Goal: Task Accomplishment & Management: Manage account settings

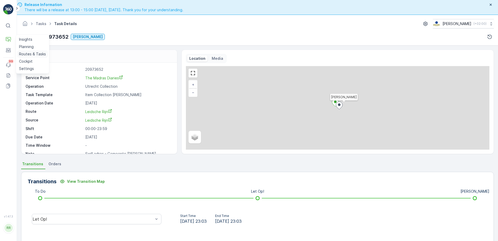
click at [26, 51] on p "Routes & Tasks" at bounding box center [32, 53] width 27 height 5
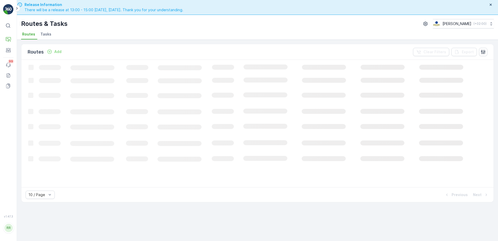
click at [49, 33] on span "Tasks" at bounding box center [45, 34] width 11 height 5
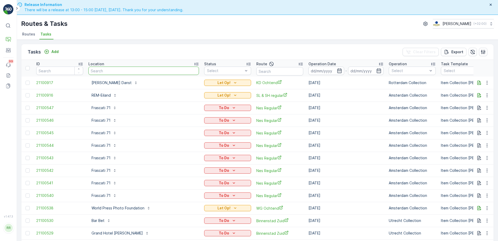
click at [116, 70] on input "text" at bounding box center [143, 71] width 111 height 8
type input "rem"
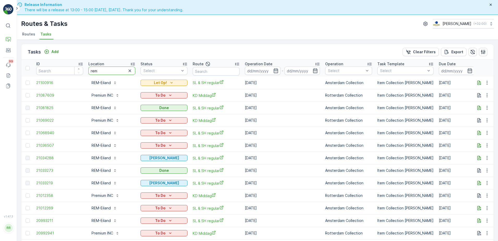
click at [115, 70] on input "rem" at bounding box center [111, 71] width 47 height 8
type input "rem-eil"
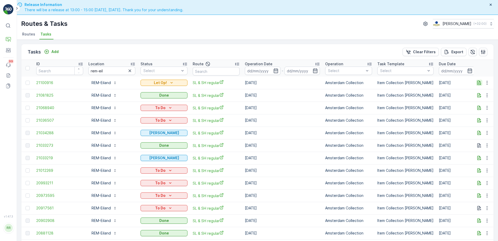
click at [478, 82] on icon "button" at bounding box center [479, 82] width 5 height 5
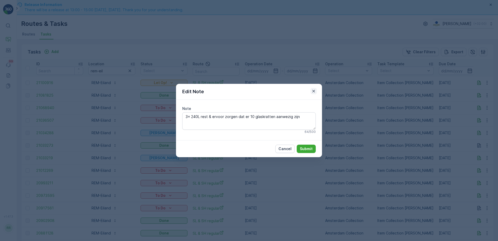
click at [314, 92] on icon "button" at bounding box center [313, 90] width 5 height 5
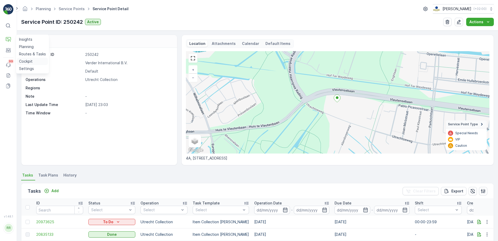
drag, startPoint x: 28, startPoint y: 62, endPoint x: 38, endPoint y: 61, distance: 9.4
click at [28, 62] on p "Cockpit" at bounding box center [26, 61] width 14 height 5
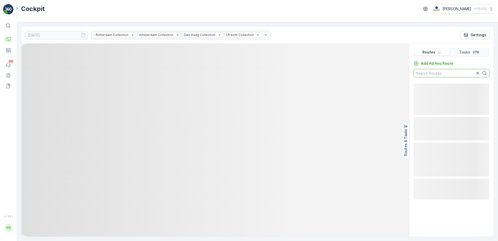
click at [444, 74] on input "text" at bounding box center [452, 73] width 76 height 8
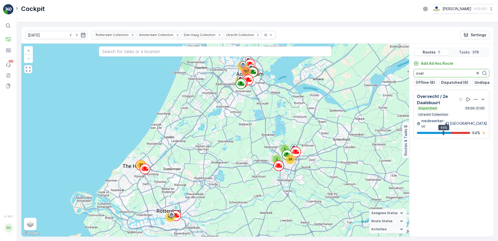
drag, startPoint x: 430, startPoint y: 73, endPoint x: 412, endPoint y: 75, distance: 18.6
click at [412, 75] on div "Add Ad Hoc Route over Offline (8) Dispatched (6) Undispatched (9) Finished (3)" at bounding box center [452, 73] width 84 height 25
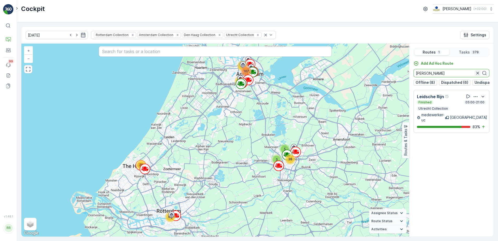
type input "leid"
click at [478, 74] on icon "button" at bounding box center [478, 72] width 5 height 5
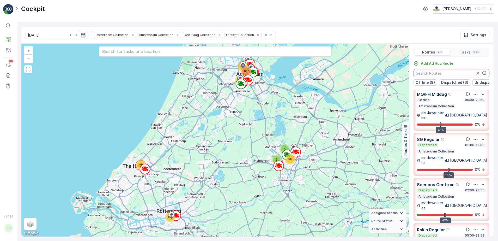
scroll to position [33, 0]
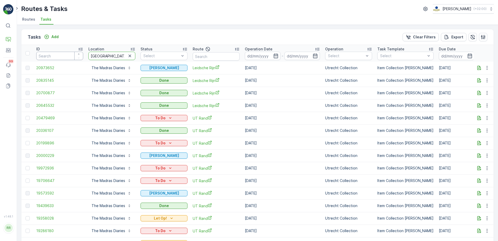
drag, startPoint x: 105, startPoint y: 55, endPoint x: 65, endPoint y: 59, distance: 40.9
click at [65, 59] on tr "ID Location madras Status Select Route Operation Date - Operation Select Task T…" at bounding box center [423, 53] width 805 height 17
type input "noorder"
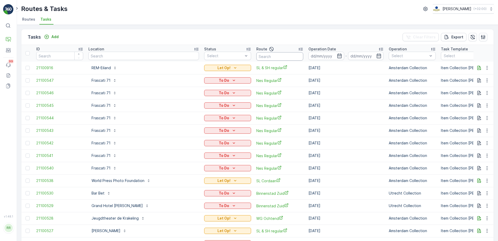
click at [272, 56] on input "text" at bounding box center [280, 56] width 47 height 8
type input "sl"
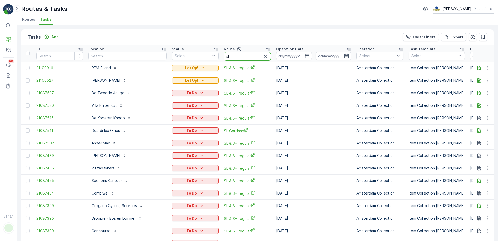
click at [247, 54] on input "sl" at bounding box center [247, 56] width 47 height 8
type input "sl"
click at [247, 57] on input "sl" at bounding box center [247, 56] width 47 height 8
type input "sl &"
click at [305, 55] on icon "button" at bounding box center [307, 56] width 4 height 5
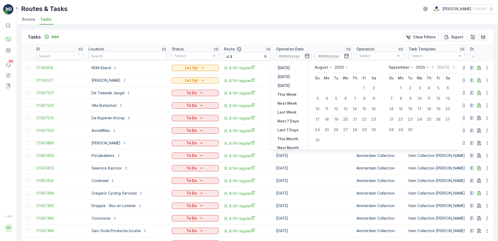
click at [345, 120] on div "20" at bounding box center [346, 119] width 8 height 8
type input "20.08.2025"
click at [345, 120] on div "20" at bounding box center [346, 119] width 8 height 8
type input "[DATE]"
click at [345, 120] on div "20" at bounding box center [346, 119] width 8 height 8
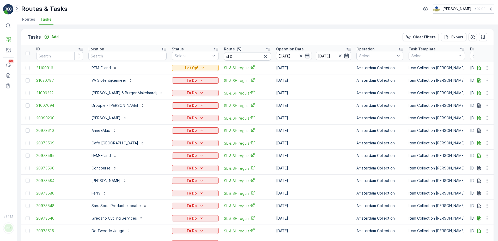
click at [305, 56] on icon "button" at bounding box center [307, 56] width 4 height 5
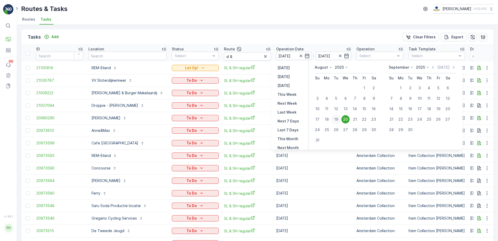
click at [337, 120] on div "19" at bounding box center [336, 119] width 8 height 8
type input "[DATE]"
click at [337, 120] on div "19" at bounding box center [336, 119] width 8 height 8
type input "[DATE]"
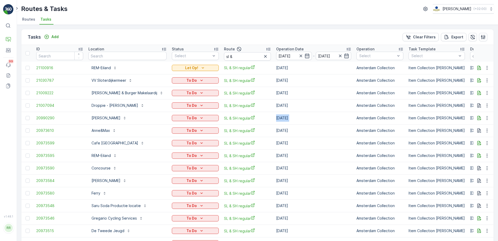
click at [337, 120] on td "[DATE]" at bounding box center [314, 118] width 80 height 13
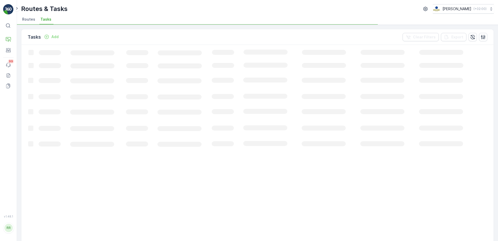
drag, startPoint x: 337, startPoint y: 120, endPoint x: 316, endPoint y: 39, distance: 83.6
click at [316, 39] on div "Tasks Add Clear Filters Export" at bounding box center [257, 37] width 473 height 16
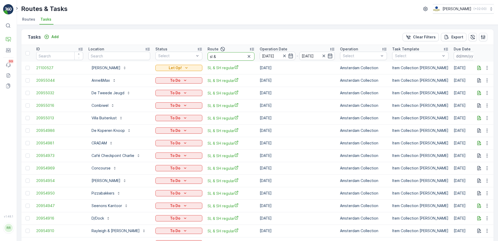
drag, startPoint x: 213, startPoint y: 56, endPoint x: 203, endPoint y: 56, distance: 10.2
click at [203, 56] on tr "ID Location Status Select Route sl & Operation Date 19.08.2025 - 19.08.2025 Ope…" at bounding box center [431, 53] width 820 height 17
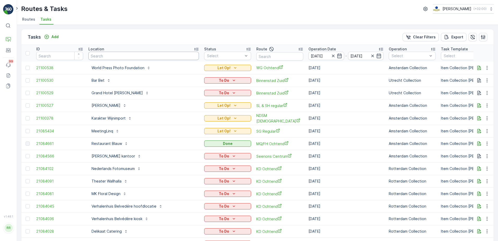
click at [140, 56] on input "text" at bounding box center [143, 56] width 111 height 8
type input "w"
type input "sa"
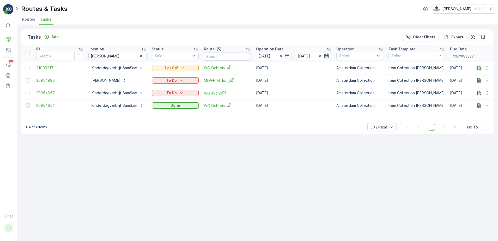
click at [478, 68] on icon "button" at bounding box center [479, 67] width 5 height 5
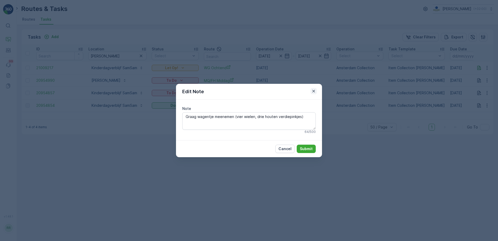
click at [317, 92] on button "button" at bounding box center [314, 91] width 6 height 6
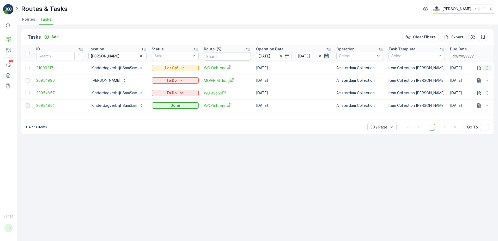
click at [490, 68] on icon "button" at bounding box center [487, 67] width 5 height 5
click at [473, 105] on div "Delete" at bounding box center [478, 107] width 39 height 7
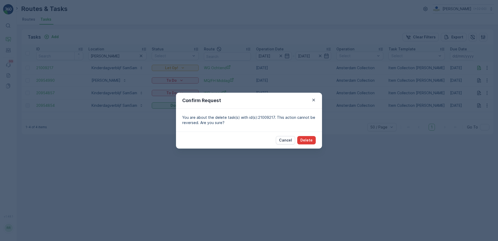
click at [309, 141] on p "Delete" at bounding box center [307, 140] width 12 height 5
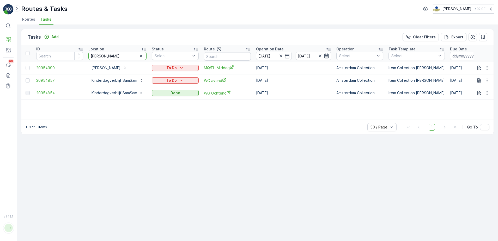
click at [76, 56] on tr "ID Location sam Status Select Route Operation Date 19.08.2025 - 19.08.2025 Oper…" at bounding box center [429, 53] width 816 height 17
type input "zwarte"
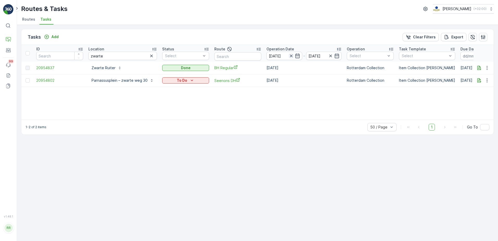
click at [291, 56] on icon "button" at bounding box center [291, 56] width 3 height 3
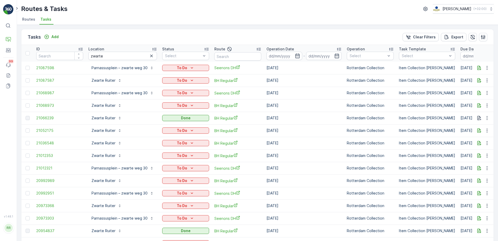
drag, startPoint x: 102, startPoint y: 58, endPoint x: 112, endPoint y: 54, distance: 11.1
click at [112, 54] on input "zwarte" at bounding box center [122, 56] width 69 height 8
type input "zwarteweg"
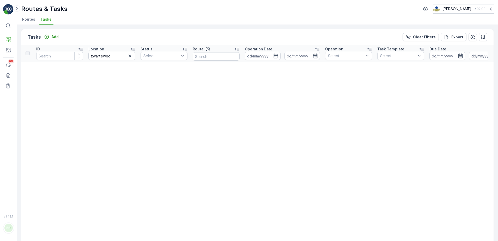
click at [131, 55] on icon "button" at bounding box center [129, 55] width 5 height 5
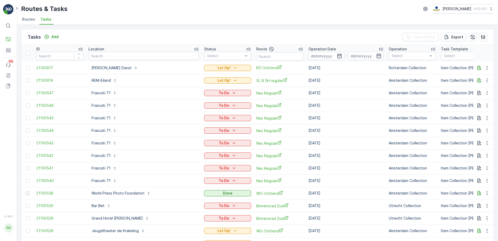
drag, startPoint x: 118, startPoint y: 33, endPoint x: 107, endPoint y: 55, distance: 24.6
click at [106, 55] on input "text" at bounding box center [143, 56] width 111 height 8
type input "mal"
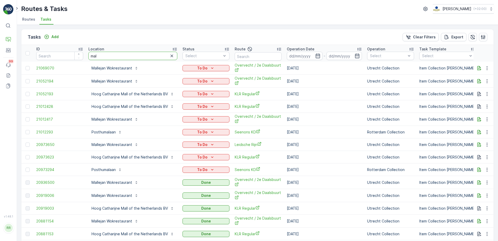
drag, startPoint x: 104, startPoint y: 56, endPoint x: 84, endPoint y: 62, distance: 21.0
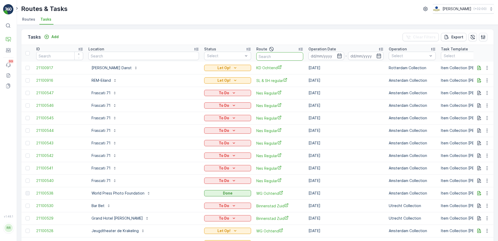
click at [263, 56] on input "text" at bounding box center [280, 56] width 47 height 8
type input "over"
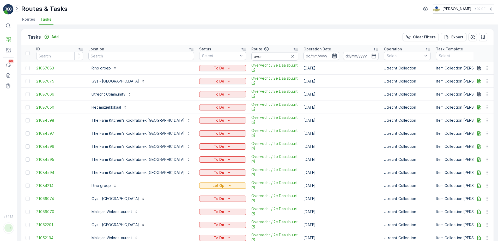
click at [332, 55] on icon "button" at bounding box center [334, 56] width 4 height 5
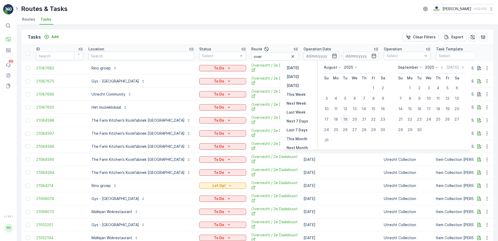
click at [348, 120] on div "19" at bounding box center [345, 119] width 8 height 8
type input "[DATE]"
click at [348, 120] on div "19" at bounding box center [345, 119] width 8 height 8
type input "[DATE]"
click at [348, 120] on div "19" at bounding box center [345, 119] width 8 height 8
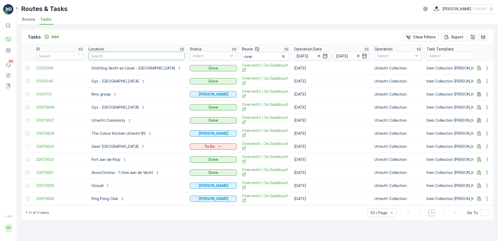
click at [136, 57] on input "text" at bounding box center [136, 56] width 96 height 8
type input "keet"
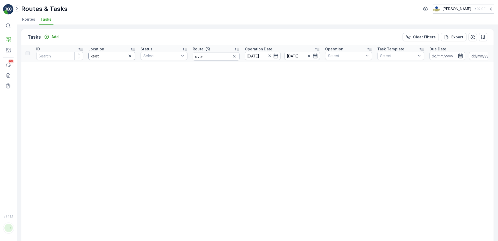
click at [111, 55] on input "keet" at bounding box center [111, 56] width 47 height 8
type input "kee"
click at [111, 55] on input "kee" at bounding box center [111, 56] width 47 height 8
type input "k"
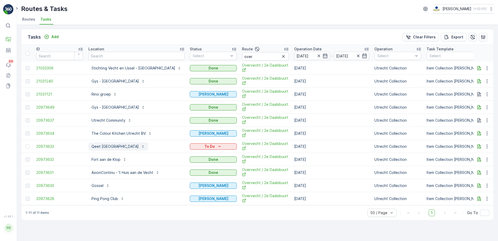
click at [101, 146] on p "Qeet [GEOGRAPHIC_DATA]" at bounding box center [115, 146] width 47 height 5
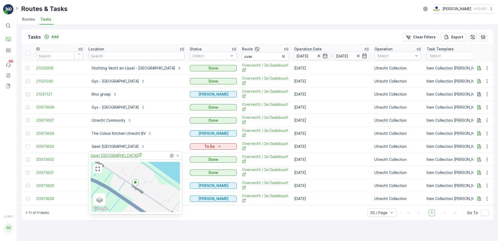
click at [107, 156] on span "Qeet Utrecht" at bounding box center [116, 155] width 51 height 5
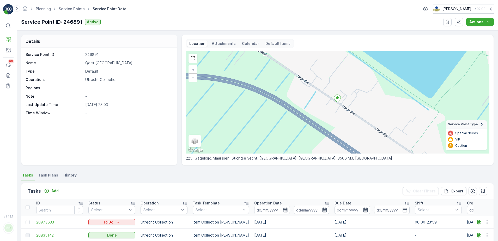
scroll to position [33, 0]
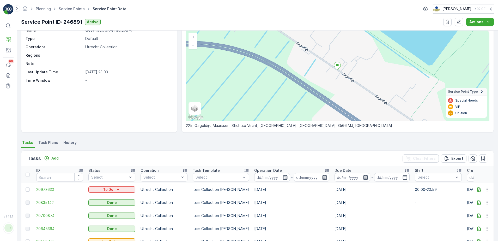
click at [48, 142] on span "Task Plans" at bounding box center [48, 142] width 20 height 5
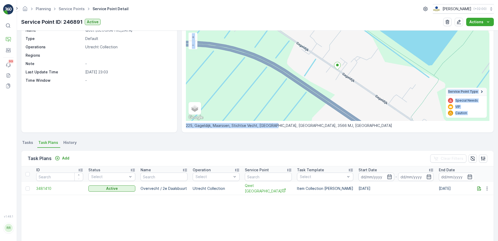
drag, startPoint x: 272, startPoint y: 126, endPoint x: 175, endPoint y: 125, distance: 97.4
click at [175, 125] on div "Details Service Point ID 246891 Name Qeet [GEOGRAPHIC_DATA] Type Default Operat…" at bounding box center [257, 67] width 473 height 130
drag, startPoint x: 227, startPoint y: 124, endPoint x: 237, endPoint y: 125, distance: 10.5
click at [227, 124] on p "225, Gageldijk, Maarssen, Stichtse Vecht, [GEOGRAPHIC_DATA], [GEOGRAPHIC_DATA],…" at bounding box center [338, 125] width 304 height 5
click at [275, 128] on p "225, Gageldijk, Maarssen, Stichtse Vecht, [GEOGRAPHIC_DATA], [GEOGRAPHIC_DATA],…" at bounding box center [338, 125] width 304 height 5
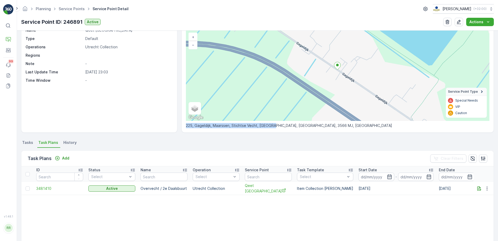
drag, startPoint x: 268, startPoint y: 126, endPoint x: 186, endPoint y: 127, distance: 81.4
click at [186, 127] on p "225, Gageldijk, Maarssen, Stichtse Vecht, [GEOGRAPHIC_DATA], [GEOGRAPHIC_DATA],…" at bounding box center [338, 125] width 304 height 5
copy p "[STREET_ADDRESS]"
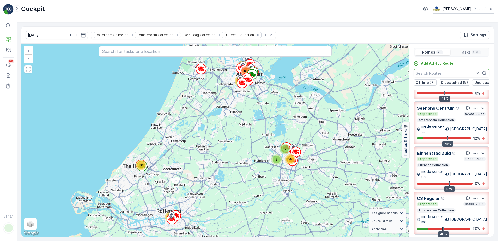
scroll to position [130, 0]
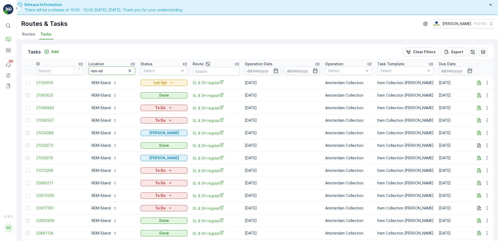
click at [79, 71] on tr "ID Location rem-eil Status Select Route Operation Date - Operation Select Task …" at bounding box center [423, 68] width 805 height 17
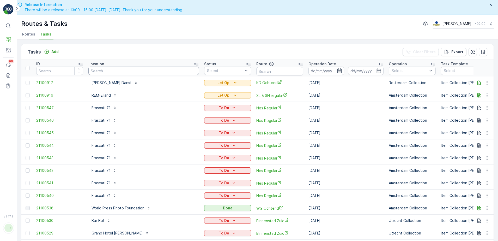
click at [167, 71] on input "text" at bounding box center [143, 71] width 111 height 8
click at [108, 73] on input "text" at bounding box center [143, 71] width 111 height 8
type input "binnen"
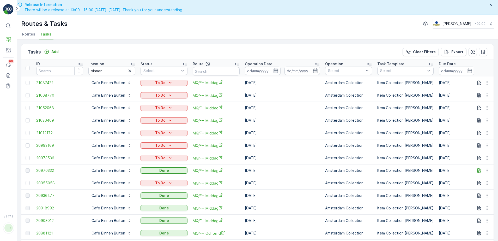
click at [277, 70] on icon "button" at bounding box center [276, 70] width 5 height 5
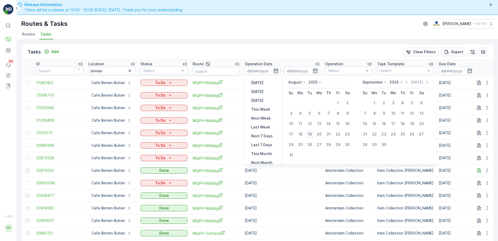
click at [311, 132] on div "19" at bounding box center [310, 134] width 8 height 8
type input "19.08.2025"
click at [311, 132] on div "19" at bounding box center [310, 134] width 8 height 8
type input "19.08.2025"
click at [311, 132] on div "19" at bounding box center [310, 134] width 8 height 8
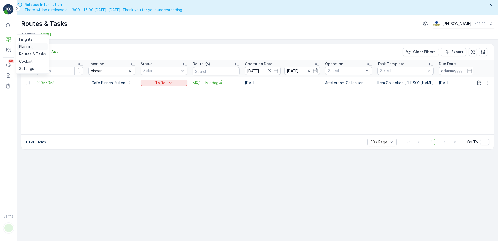
click at [25, 47] on p "Planning" at bounding box center [26, 46] width 15 height 5
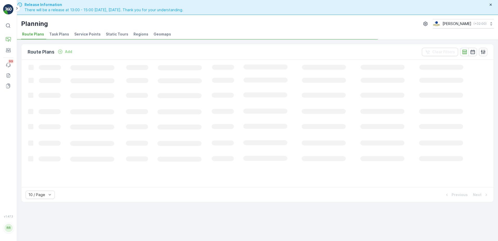
click at [57, 33] on span "Task Plans" at bounding box center [59, 34] width 20 height 5
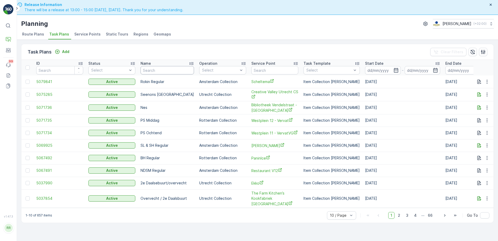
click at [167, 70] on input "text" at bounding box center [168, 70] width 54 height 8
type input "fran"
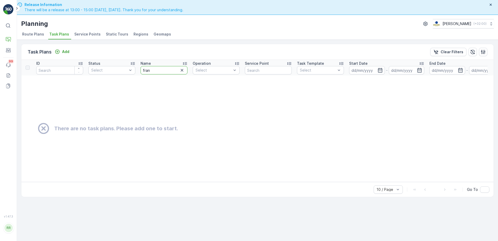
click at [167, 70] on input "fran" at bounding box center [164, 70] width 47 height 8
type input "frasc"
click at [158, 70] on input "frasc" at bounding box center [164, 70] width 47 height 8
type input "fras"
click at [157, 71] on input "fras" at bounding box center [164, 70] width 47 height 8
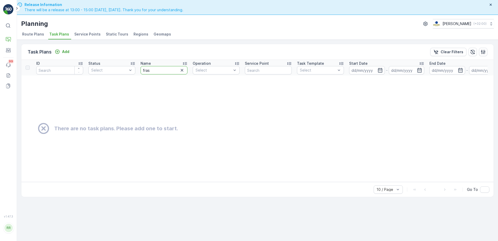
drag, startPoint x: 152, startPoint y: 70, endPoint x: 139, endPoint y: 67, distance: 13.7
click at [139, 67] on th "Name fras" at bounding box center [164, 68] width 52 height 16
click at [257, 70] on input "text" at bounding box center [268, 70] width 47 height 8
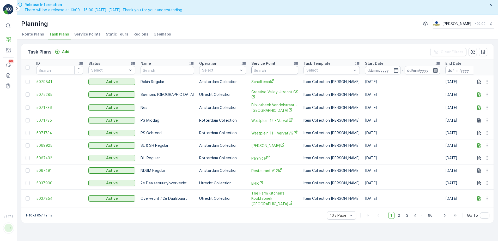
click at [257, 70] on input "text" at bounding box center [275, 70] width 47 height 8
type input "frasc"
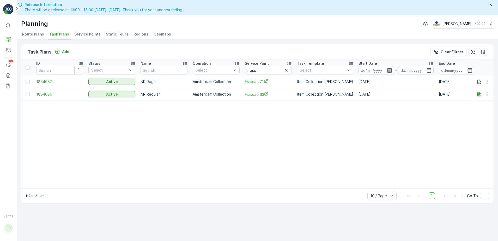
click at [477, 91] on td at bounding box center [484, 94] width 20 height 13
click at [478, 92] on icon "button" at bounding box center [480, 94] width 4 height 4
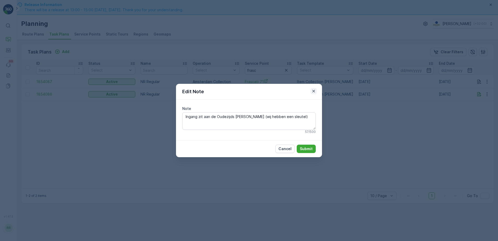
click at [314, 92] on icon "button" at bounding box center [314, 91] width 3 height 3
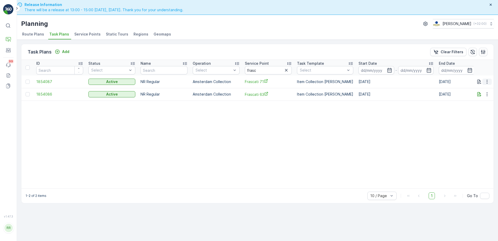
click at [489, 82] on icon "button" at bounding box center [487, 81] width 5 height 5
click at [488, 98] on span "Edit Task Plan" at bounding box center [478, 96] width 24 height 5
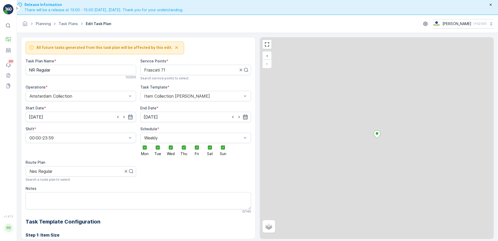
click at [246, 117] on icon "button" at bounding box center [245, 116] width 5 height 5
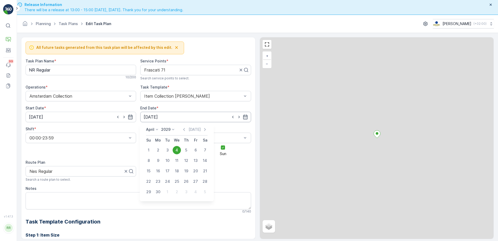
click at [173, 118] on input "04.04.2029" at bounding box center [195, 117] width 111 height 10
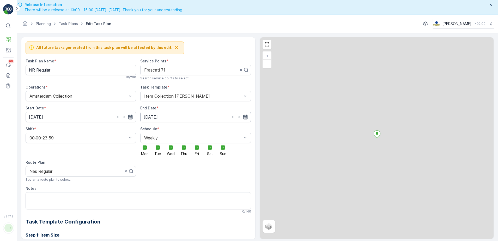
click at [173, 118] on input "04.04.2029" at bounding box center [195, 117] width 111 height 10
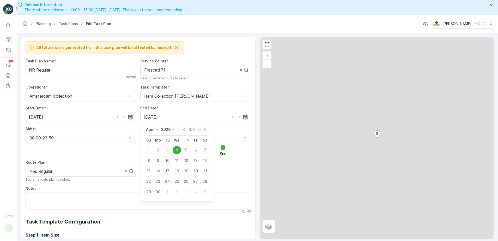
click at [171, 128] on icon at bounding box center [173, 129] width 5 height 5
click at [198, 128] on p "[DATE]" at bounding box center [195, 129] width 12 height 5
click at [168, 181] on div "19" at bounding box center [167, 181] width 8 height 8
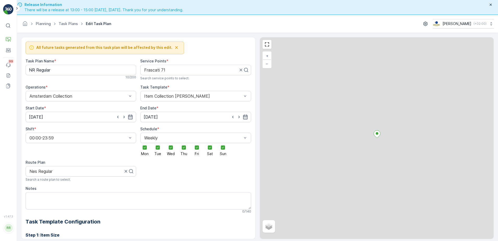
type input "[DATE]"
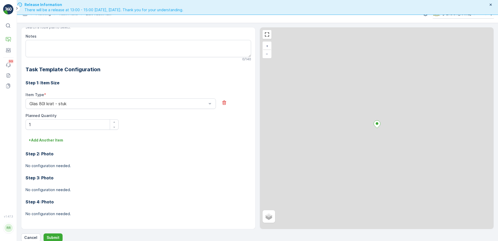
scroll to position [15, 0]
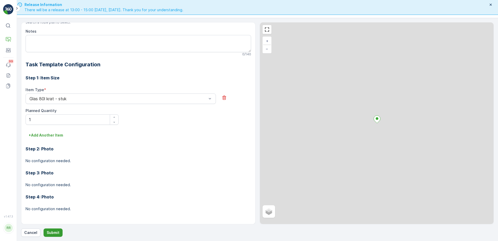
click at [54, 232] on p "Submit" at bounding box center [53, 232] width 13 height 5
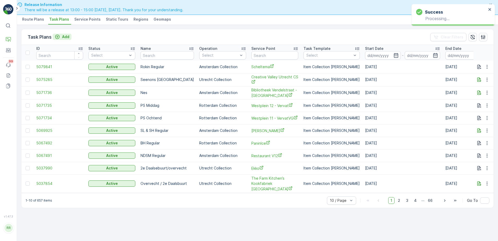
click at [62, 38] on div "Add" at bounding box center [62, 36] width 15 height 5
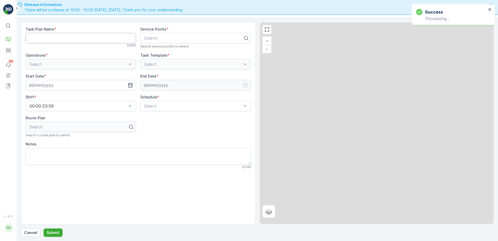
click at [74, 38] on Name "Task Plan Name" at bounding box center [81, 38] width 111 height 10
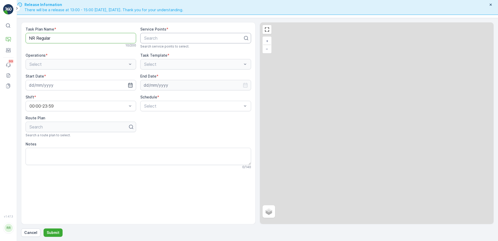
type Name "NR Regular"
click at [158, 37] on div at bounding box center [194, 38] width 100 height 5
type input "frasc"
click at [163, 60] on span "Frascati 71" at bounding box center [154, 59] width 21 height 5
click at [82, 63] on div at bounding box center [78, 64] width 99 height 5
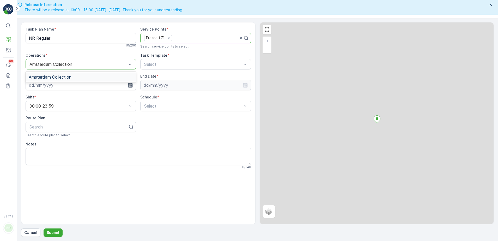
click at [81, 74] on div "Amsterdam Collection" at bounding box center [81, 77] width 111 height 9
click at [161, 65] on div at bounding box center [193, 64] width 99 height 5
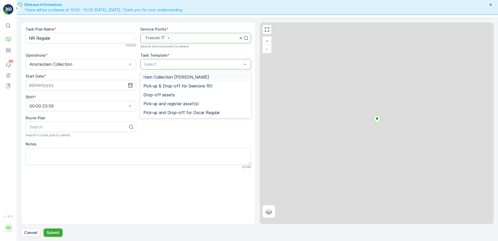
click at [163, 75] on span "Item Collection [PERSON_NAME]" at bounding box center [177, 77] width 66 height 5
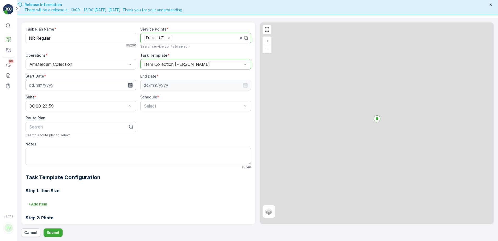
click at [109, 83] on input at bounding box center [81, 85] width 111 height 10
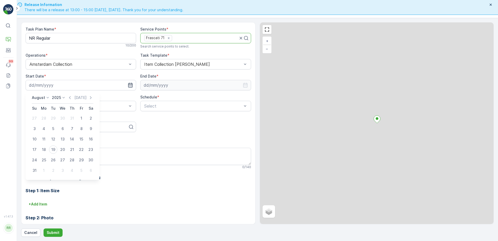
click at [129, 83] on icon "button" at bounding box center [130, 85] width 4 height 5
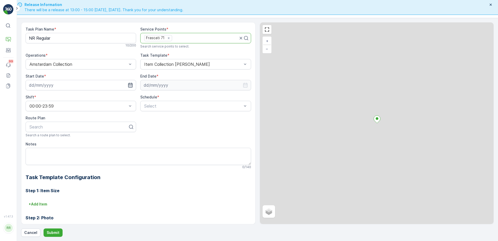
click at [130, 82] on icon "button" at bounding box center [130, 84] width 5 height 5
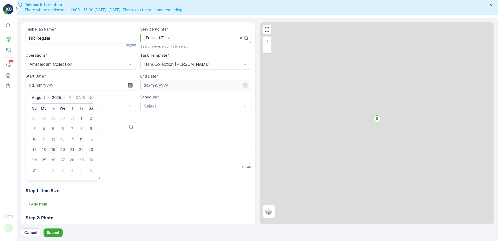
click at [91, 98] on icon "button" at bounding box center [91, 97] width 2 height 3
click at [53, 118] on div "2" at bounding box center [53, 118] width 8 height 8
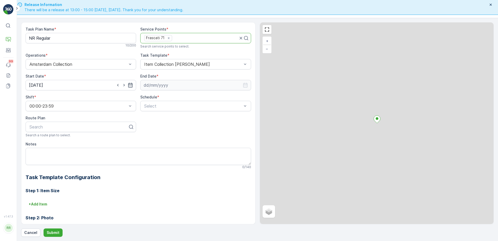
type input "02.09.2025"
click at [245, 84] on icon "button" at bounding box center [245, 85] width 4 height 5
click at [176, 98] on icon at bounding box center [177, 97] width 5 height 5
click at [174, 145] on span "2030" at bounding box center [173, 145] width 9 height 5
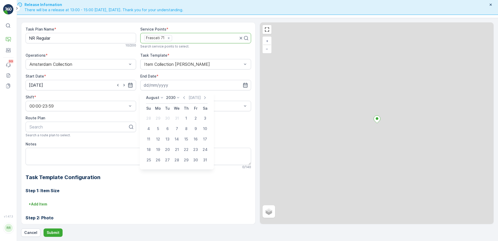
click at [159, 98] on icon at bounding box center [161, 97] width 5 height 5
click at [159, 145] on span "December" at bounding box center [158, 145] width 18 height 5
click at [166, 159] on div "31" at bounding box center [167, 160] width 8 height 8
type input "[DATE]"
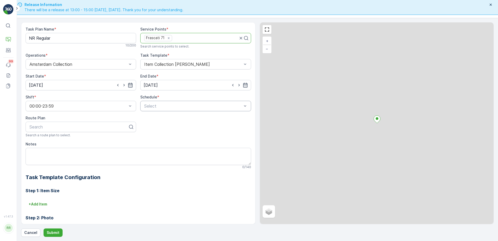
click at [166, 105] on div at bounding box center [193, 106] width 99 height 5
click at [158, 118] on div "Daily" at bounding box center [196, 118] width 104 height 5
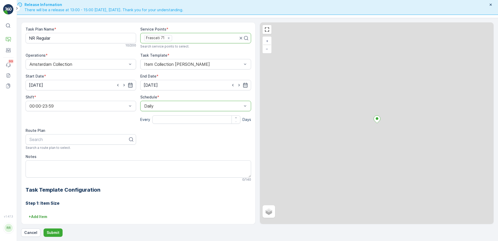
click at [167, 105] on div at bounding box center [193, 106] width 99 height 5
click at [153, 128] on span "Weekly" at bounding box center [151, 127] width 14 height 5
click at [143, 118] on div at bounding box center [144, 115] width 9 height 9
click at [145, 111] on input "Mon" at bounding box center [145, 111] width 0 height 0
click at [158, 116] on div at bounding box center [158, 116] width 4 height 4
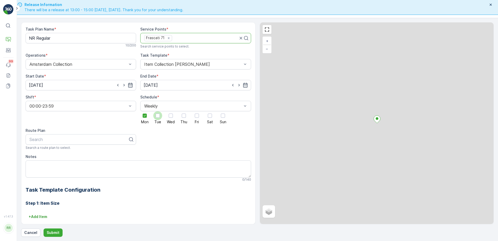
click at [158, 111] on input "Tue" at bounding box center [158, 111] width 0 height 0
click at [171, 118] on div at bounding box center [171, 115] width 9 height 9
click at [171, 111] on input "Wed" at bounding box center [171, 111] width 0 height 0
click at [190, 117] on div "Mon Tue Wed Thu Fri Sat Sun" at bounding box center [195, 117] width 111 height 13
click at [185, 117] on div at bounding box center [184, 116] width 4 height 4
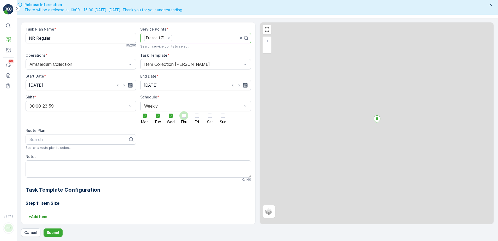
click at [184, 111] on input "Thu" at bounding box center [184, 111] width 0 height 0
click at [196, 117] on div at bounding box center [197, 116] width 4 height 4
click at [197, 111] on input "Fri" at bounding box center [197, 111] width 0 height 0
click at [212, 117] on div at bounding box center [210, 115] width 9 height 9
click at [210, 111] on input "Sat" at bounding box center [210, 111] width 0 height 0
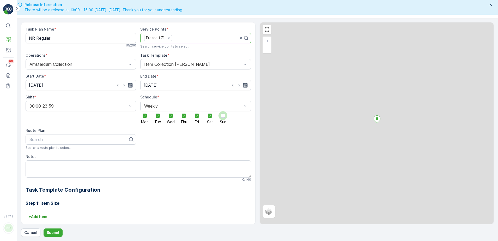
click at [223, 117] on div at bounding box center [223, 116] width 4 height 4
click at [223, 111] on input "Sun" at bounding box center [223, 111] width 0 height 0
type input "Nes Regular"
click at [64, 153] on div "Nes Regular" at bounding box center [81, 152] width 104 height 5
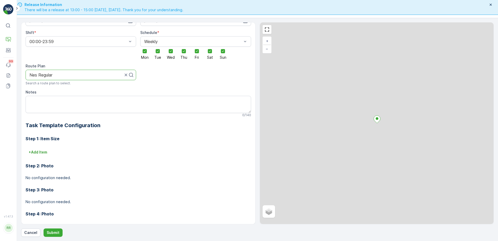
scroll to position [65, 0]
click at [46, 149] on p "+ Add Item" at bounding box center [38, 151] width 19 height 5
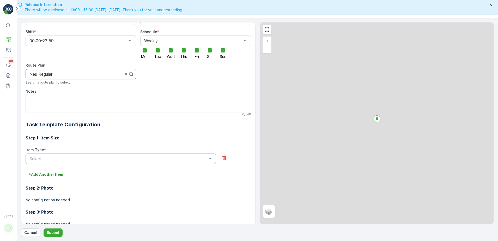
click at [46, 160] on div at bounding box center [118, 158] width 179 height 5
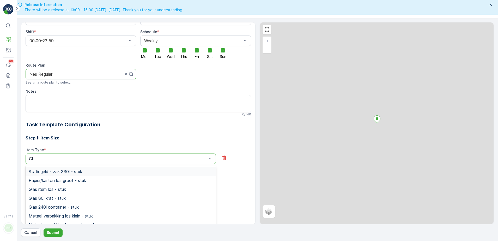
type input "Glas"
click at [55, 181] on span "Glas 80l krat - stuk" at bounding box center [47, 180] width 37 height 5
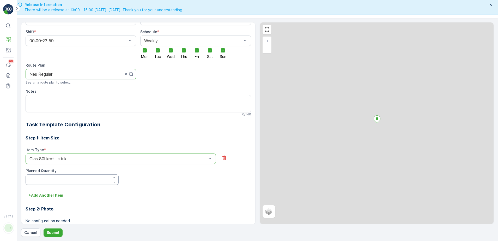
click at [57, 184] on Quantity "Planned Quantity" at bounding box center [72, 179] width 93 height 10
type Quantity "1"
click at [135, 184] on div "Item Type * Glas 80l krat - stuk Planned Quantity 1" at bounding box center [139, 166] width 226 height 38
click at [155, 185] on div "Item Type * Glas 80l krat - stuk Planned Quantity 1" at bounding box center [139, 169] width 226 height 44
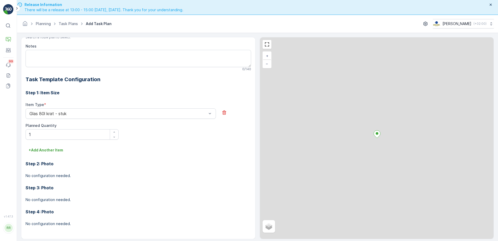
scroll to position [15, 0]
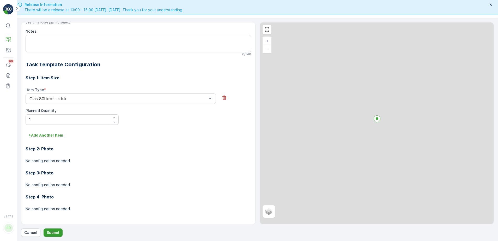
click at [55, 231] on p "Submit" at bounding box center [53, 232] width 13 height 5
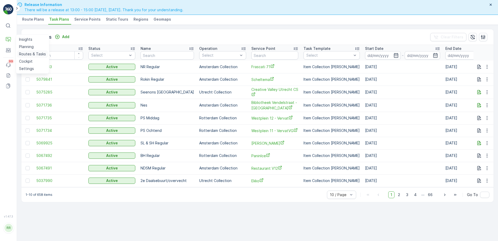
click at [26, 52] on p "Routes & Tasks" at bounding box center [32, 53] width 27 height 5
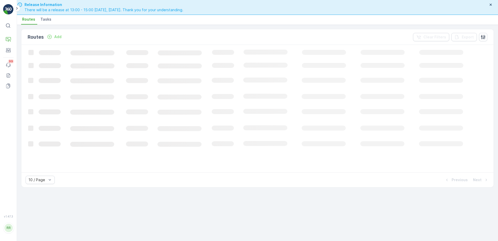
click at [46, 20] on span "Tasks" at bounding box center [45, 19] width 11 height 5
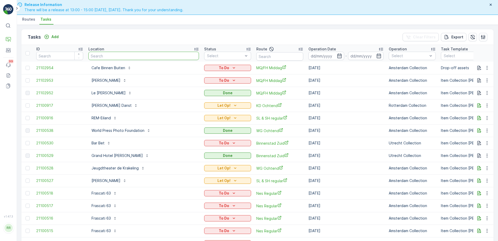
click at [110, 56] on input "text" at bounding box center [143, 56] width 111 height 8
click at [257, 57] on input "text" at bounding box center [280, 56] width 47 height 8
type input "cs"
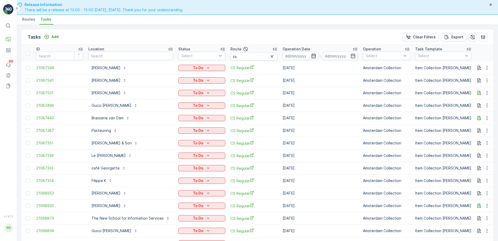
click at [313, 55] on icon "button" at bounding box center [313, 55] width 5 height 5
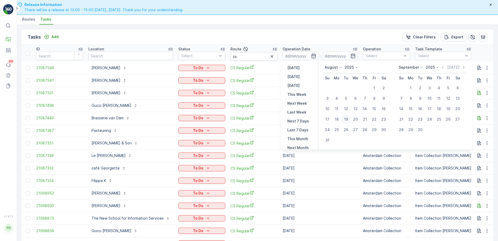
click at [345, 120] on div "19" at bounding box center [346, 119] width 8 height 8
type input "[DATE]"
click at [345, 120] on div "19" at bounding box center [346, 119] width 8 height 8
type input "[DATE]"
click at [345, 120] on div "19" at bounding box center [346, 119] width 8 height 8
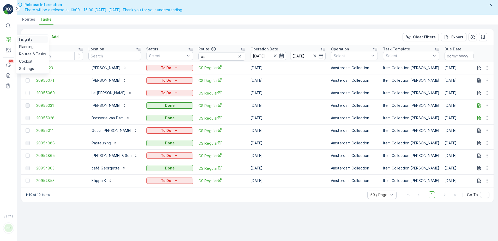
drag, startPoint x: 25, startPoint y: 45, endPoint x: 32, endPoint y: 38, distance: 10.5
click at [25, 45] on p "Planning" at bounding box center [26, 46] width 15 height 5
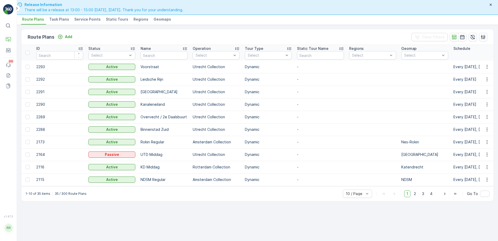
click at [57, 19] on span "Task Plans" at bounding box center [59, 19] width 20 height 5
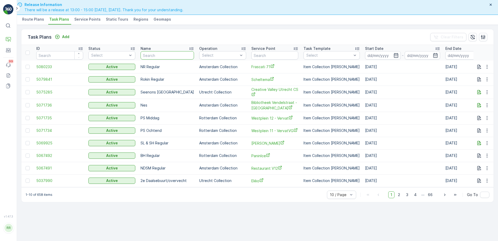
click at [166, 57] on input "text" at bounding box center [168, 55] width 54 height 8
click at [257, 57] on input "text" at bounding box center [275, 55] width 47 height 8
type input "qeet"
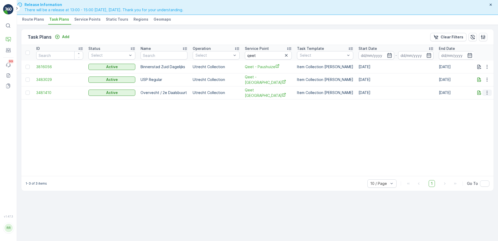
click at [487, 91] on icon "button" at bounding box center [487, 92] width 5 height 5
click at [483, 106] on span "Edit Task Plan" at bounding box center [478, 106] width 24 height 5
click at [481, 93] on icon "button" at bounding box center [479, 92] width 5 height 5
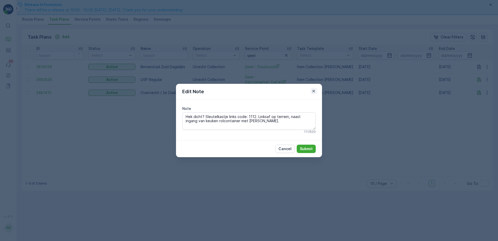
click at [315, 92] on icon "button" at bounding box center [313, 90] width 5 height 5
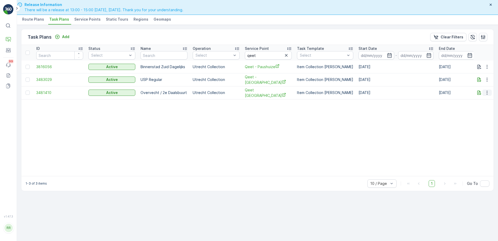
click at [486, 93] on icon "button" at bounding box center [487, 92] width 5 height 5
click at [263, 55] on input "qeet" at bounding box center [268, 55] width 47 height 8
click at [260, 90] on span "Qeet Utrecht" at bounding box center [268, 92] width 47 height 11
click at [256, 92] on span "Qeet Utrecht" at bounding box center [268, 92] width 47 height 11
drag, startPoint x: 27, startPoint y: 53, endPoint x: 34, endPoint y: 53, distance: 7.3
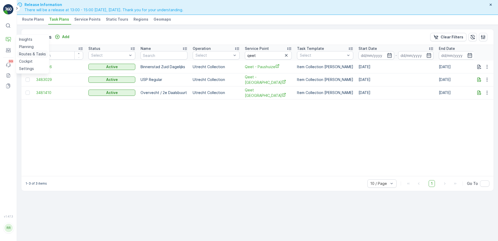
click at [27, 53] on p "Routes & Tasks" at bounding box center [32, 53] width 27 height 5
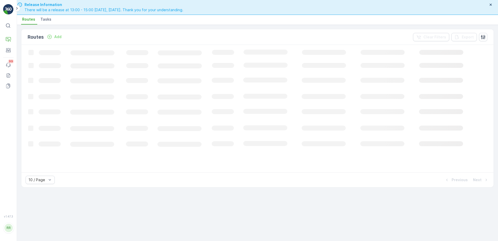
click at [45, 20] on span "Tasks" at bounding box center [45, 19] width 11 height 5
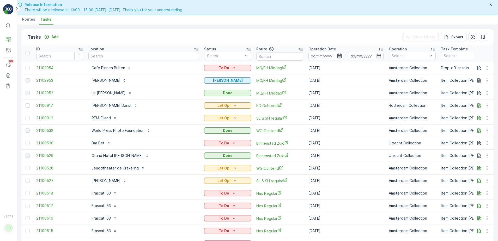
click at [337, 54] on icon "button" at bounding box center [339, 55] width 5 height 5
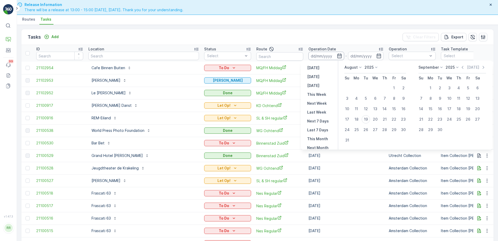
click at [316, 56] on input at bounding box center [327, 56] width 36 height 8
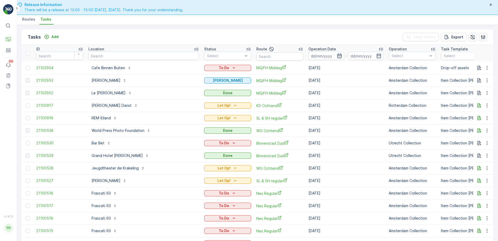
click at [337, 56] on icon "button" at bounding box center [339, 55] width 5 height 5
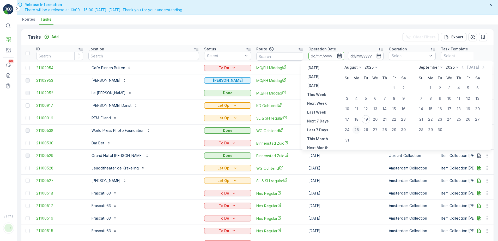
click at [359, 129] on div "25" at bounding box center [357, 130] width 8 height 8
type input "25.08.2025"
click at [388, 129] on div "28" at bounding box center [385, 130] width 8 height 8
type input "28.08.2025"
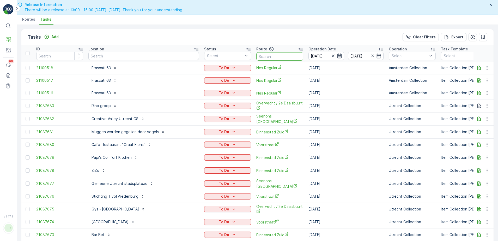
click at [261, 57] on input "text" at bounding box center [280, 56] width 47 height 8
click at [172, 57] on input "text" at bounding box center [143, 56] width 111 height 8
type input "qeet"
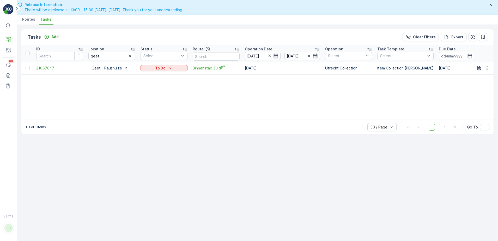
click at [278, 56] on icon "button" at bounding box center [276, 56] width 4 height 5
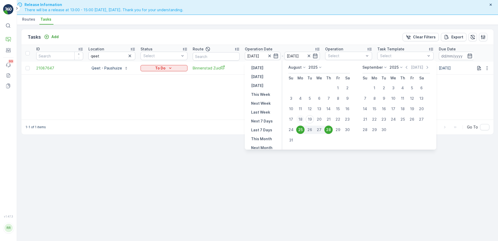
click at [304, 118] on div "18" at bounding box center [300, 119] width 8 height 8
type input "18.08.2025"
click at [292, 141] on div "31" at bounding box center [291, 140] width 8 height 8
type input "31.08.2025"
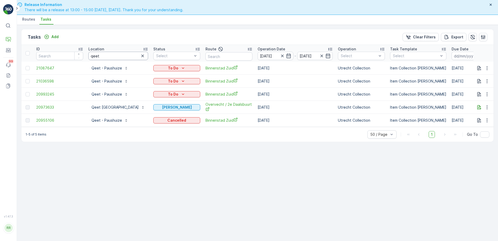
click at [118, 54] on input "qeet" at bounding box center [118, 56] width 60 height 8
type input "qeet u"
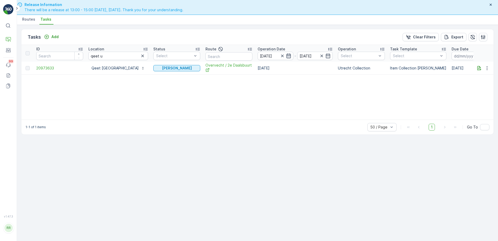
click at [286, 56] on icon "button" at bounding box center [288, 55] width 5 height 5
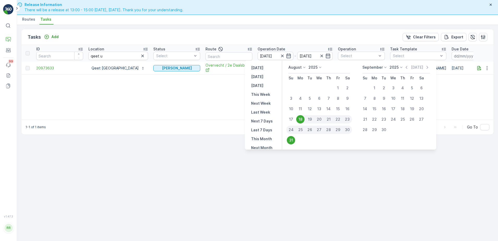
click at [304, 120] on div "18" at bounding box center [300, 119] width 8 height 8
type input "18.08.2025"
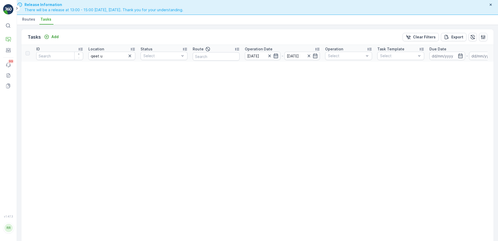
click at [275, 56] on icon "button" at bounding box center [276, 55] width 5 height 5
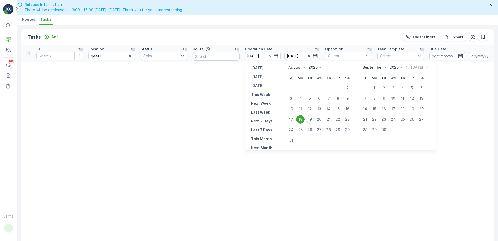
click at [301, 118] on div "18" at bounding box center [300, 119] width 8 height 8
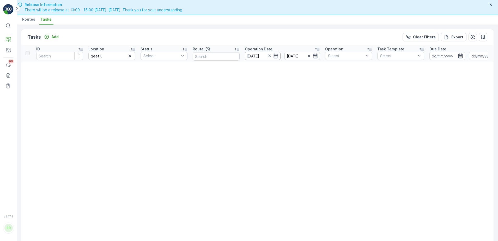
click at [275, 53] on icon "button" at bounding box center [276, 55] width 5 height 5
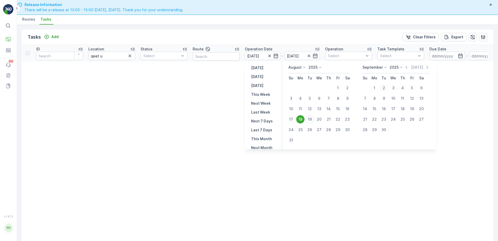
click at [383, 87] on div "2" at bounding box center [384, 88] width 8 height 8
type input "02.09.2025"
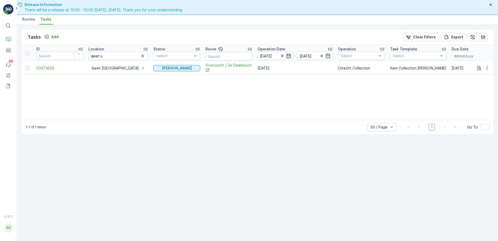
click at [286, 57] on icon "button" at bounding box center [288, 55] width 5 height 5
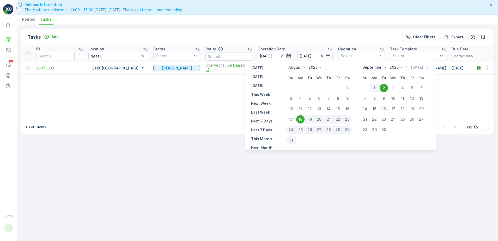
click at [384, 109] on div "16" at bounding box center [384, 109] width 8 height 8
type input "16.09.2025"
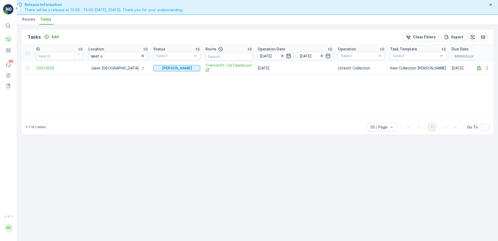
click at [287, 56] on icon "button" at bounding box center [289, 56] width 4 height 5
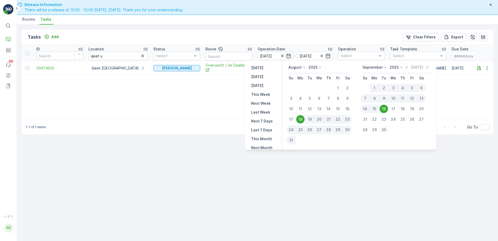
click at [388, 130] on div "30" at bounding box center [384, 130] width 8 height 8
type input "30.09.2025"
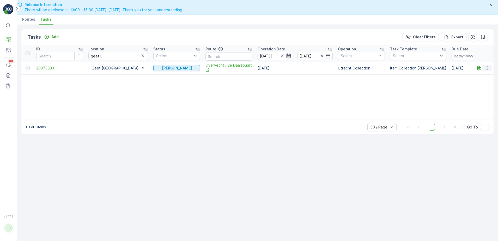
click at [489, 69] on icon "button" at bounding box center [487, 68] width 5 height 5
click at [485, 75] on span "See More Details" at bounding box center [481, 75] width 30 height 5
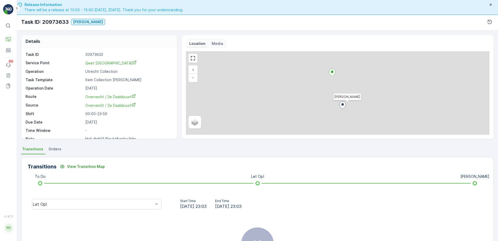
click at [59, 147] on li "Orders" at bounding box center [55, 149] width 16 height 9
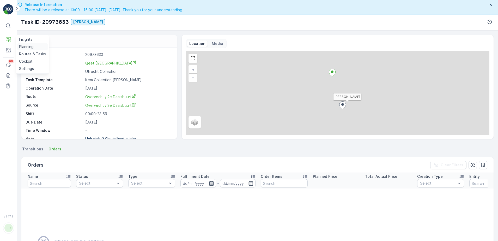
click at [28, 46] on p "Planning" at bounding box center [26, 46] width 15 height 5
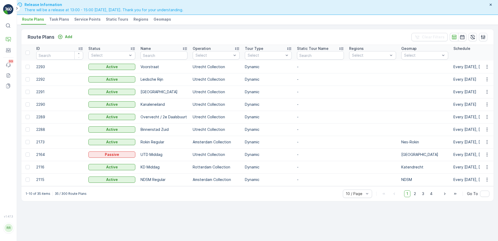
scroll to position [15, 0]
click at [27, 48] on p "Planning" at bounding box center [26, 46] width 15 height 5
click at [25, 55] on p "Routes & Tasks" at bounding box center [32, 53] width 27 height 5
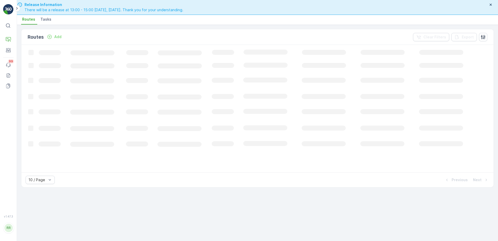
click at [46, 21] on span "Tasks" at bounding box center [45, 19] width 11 height 5
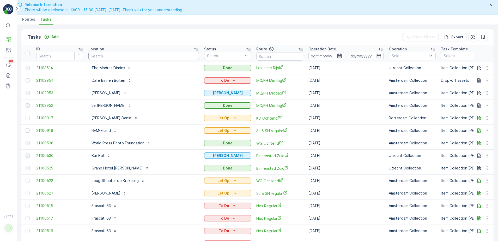
click at [124, 56] on input "text" at bounding box center [143, 56] width 111 height 8
click at [268, 57] on input "text" at bounding box center [280, 56] width 47 height 8
type input "seenon"
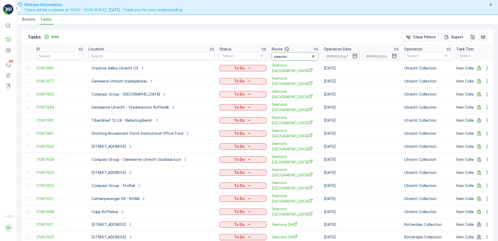
click at [272, 55] on input "seenon" at bounding box center [295, 56] width 47 height 8
type input "seenons utre"
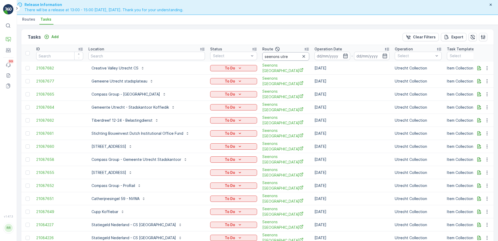
click at [276, 58] on input "seenons utre" at bounding box center [286, 56] width 47 height 8
click at [343, 56] on icon "button" at bounding box center [345, 55] width 5 height 5
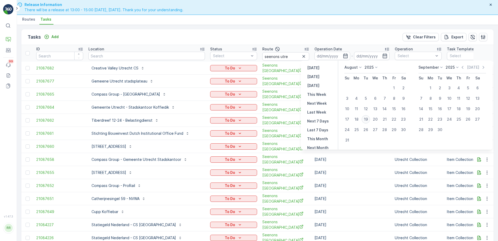
click at [367, 118] on div "19" at bounding box center [366, 119] width 8 height 8
type input "[DATE]"
click at [367, 118] on div "19" at bounding box center [366, 119] width 8 height 8
type input "[DATE]"
click at [367, 118] on div "19" at bounding box center [366, 119] width 8 height 8
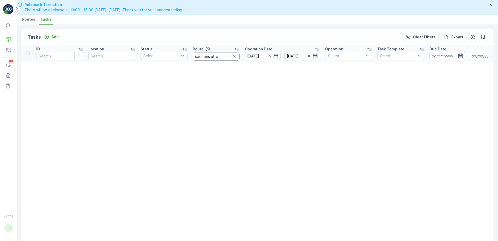
click at [224, 58] on input "seenons utre" at bounding box center [216, 56] width 47 height 8
type input "seenons"
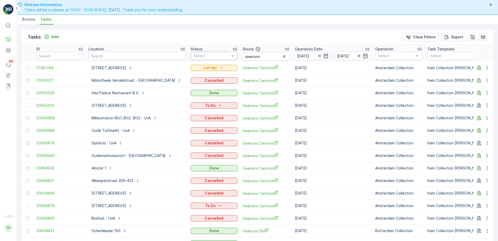
drag, startPoint x: 265, startPoint y: 57, endPoint x: 204, endPoint y: 55, distance: 60.3
click at [282, 57] on icon "button" at bounding box center [284, 56] width 5 height 5
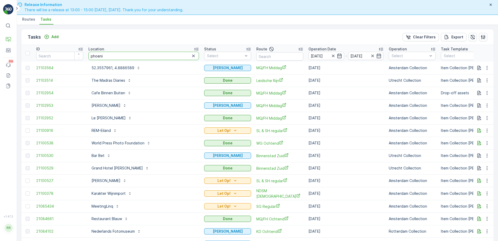
type input "phoenix"
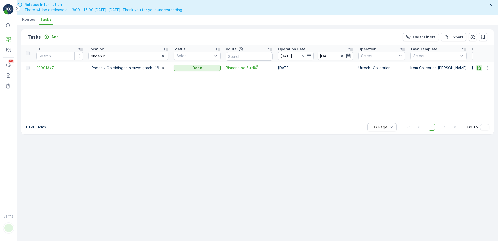
click at [480, 69] on icon "button" at bounding box center [479, 67] width 5 height 5
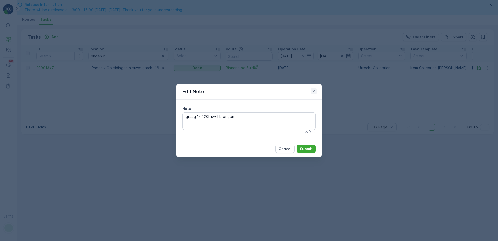
click at [314, 92] on icon "button" at bounding box center [313, 90] width 5 height 5
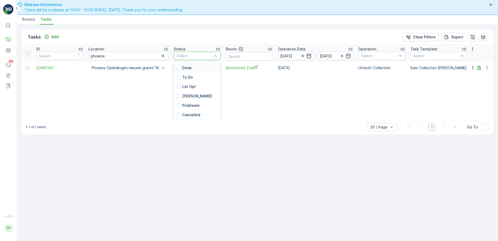
click at [210, 57] on div at bounding box center [194, 56] width 37 height 4
click at [162, 56] on icon "button" at bounding box center [163, 55] width 5 height 5
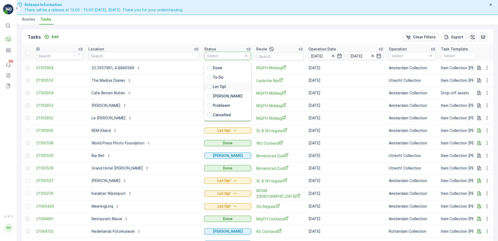
drag, startPoint x: 180, startPoint y: 86, endPoint x: 183, endPoint y: 81, distance: 5.6
click at [207, 85] on div at bounding box center [209, 87] width 4 height 4
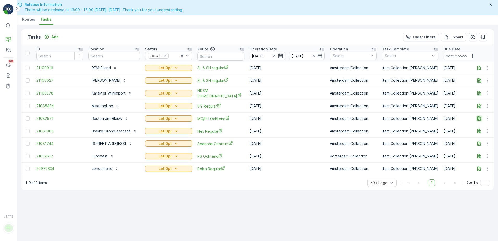
click at [480, 120] on icon "button" at bounding box center [479, 118] width 5 height 5
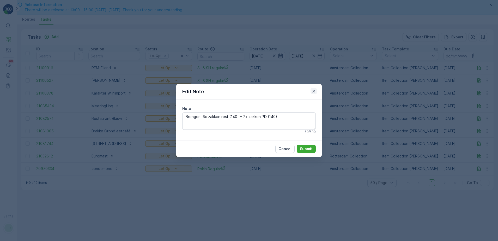
click at [315, 92] on icon "button" at bounding box center [314, 91] width 3 height 3
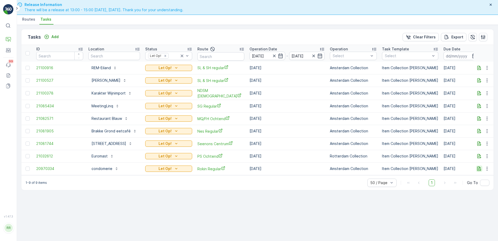
click at [480, 168] on icon "button" at bounding box center [479, 168] width 5 height 5
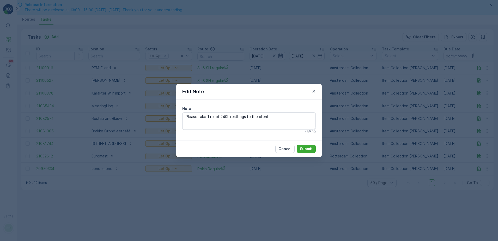
click at [312, 91] on icon "button" at bounding box center [313, 90] width 5 height 5
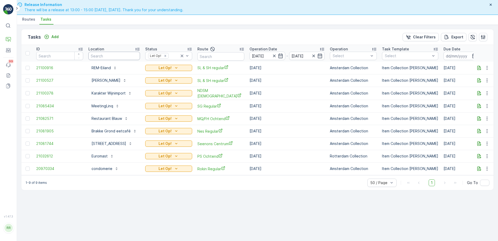
click at [104, 57] on input "text" at bounding box center [114, 56] width 52 height 8
click at [180, 56] on icon at bounding box center [182, 55] width 5 height 5
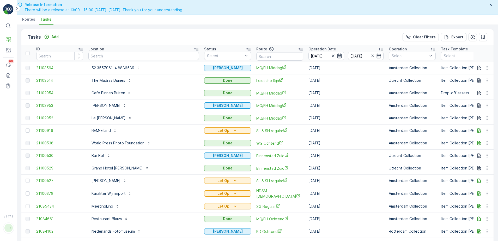
click at [116, 56] on input "text" at bounding box center [143, 56] width 111 height 8
type input "tiber"
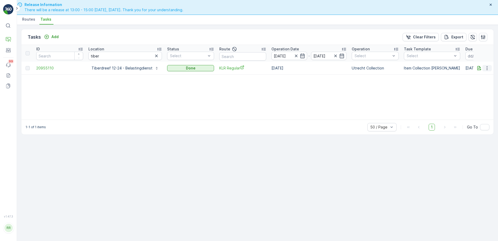
click at [490, 68] on icon "button" at bounding box center [487, 68] width 5 height 5
click at [488, 73] on span "See More Details" at bounding box center [481, 75] width 30 height 5
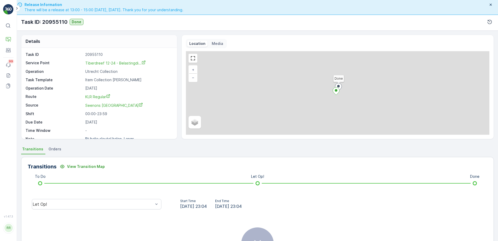
click at [56, 150] on span "Orders" at bounding box center [55, 148] width 13 height 5
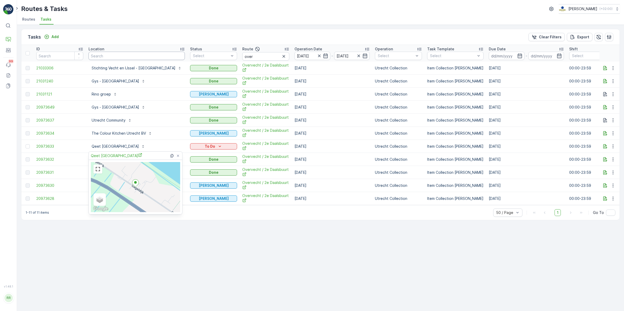
click at [123, 58] on input "text" at bounding box center [136, 56] width 96 height 8
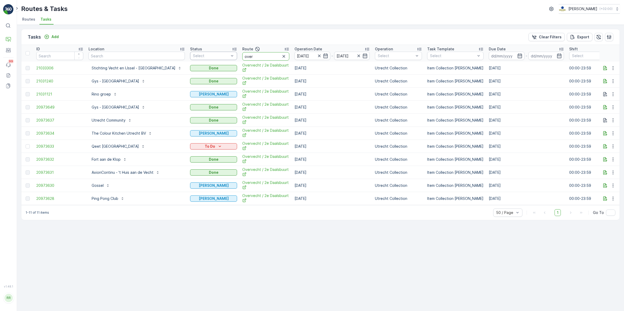
drag, startPoint x: 235, startPoint y: 55, endPoint x: 204, endPoint y: 58, distance: 31.9
click at [204, 58] on tr "ID Location Status Select Route over Operation Date [DATE] - [DATE] Operation S…" at bounding box center [448, 53] width 854 height 17
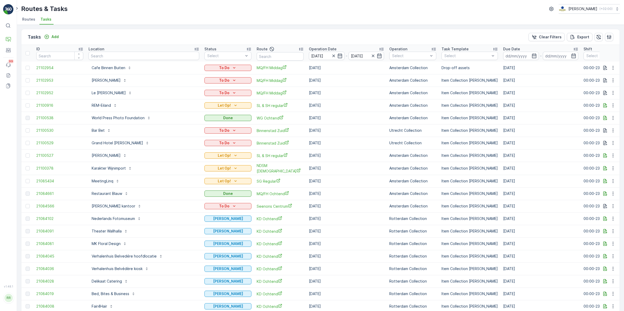
click at [121, 56] on input "text" at bounding box center [143, 56] width 111 height 8
type input "frasc"
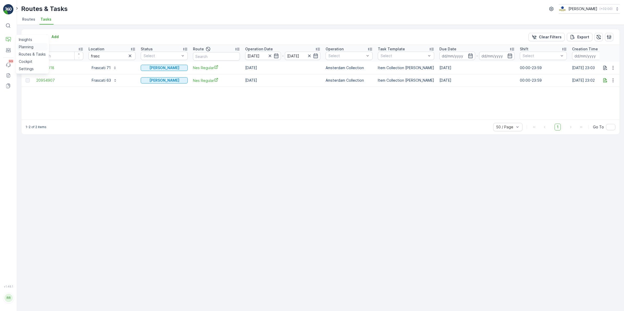
click at [26, 49] on p "Planning" at bounding box center [26, 46] width 15 height 5
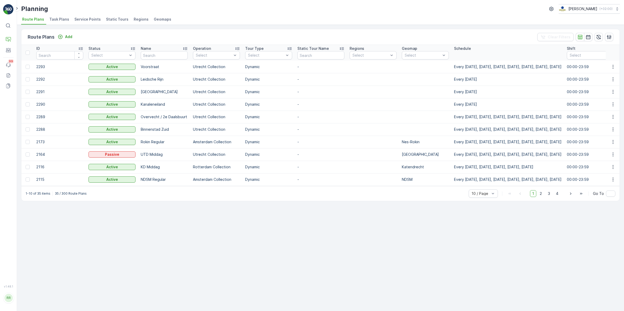
click at [53, 20] on span "Task Plans" at bounding box center [59, 19] width 20 height 5
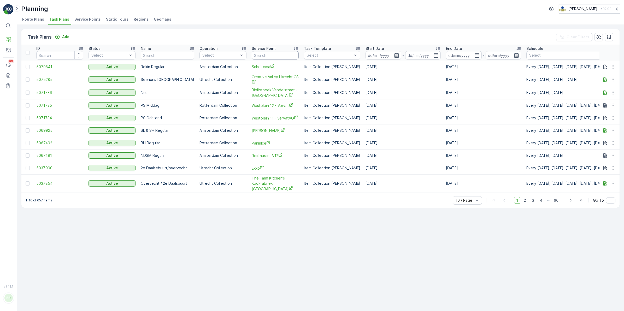
click at [276, 57] on input "text" at bounding box center [275, 55] width 47 height 8
type input "frasc"
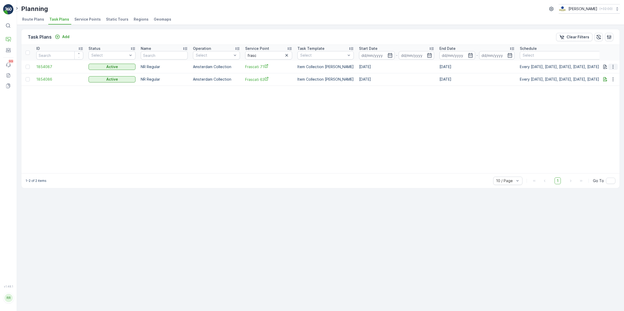
click at [614, 65] on icon "button" at bounding box center [612, 66] width 5 height 5
click at [610, 80] on span "Edit Task Plan" at bounding box center [603, 81] width 24 height 5
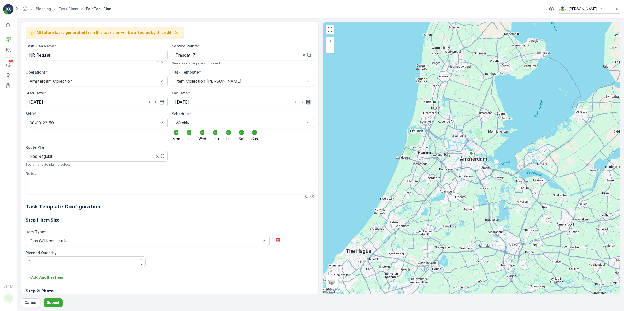
click at [187, 219] on h3 "Step 1: Item Size" at bounding box center [170, 220] width 288 height 6
click at [27, 45] on p "Planning" at bounding box center [26, 46] width 15 height 5
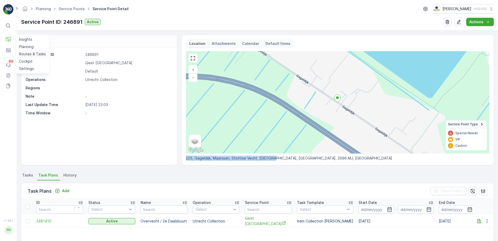
click at [28, 54] on p "Routes & Tasks" at bounding box center [32, 53] width 27 height 5
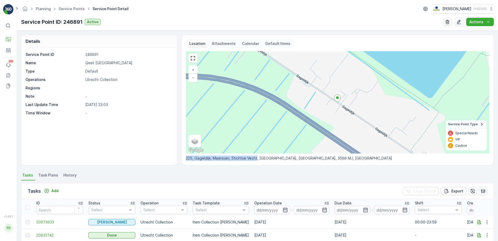
drag, startPoint x: 186, startPoint y: 160, endPoint x: 256, endPoint y: 161, distance: 70.0
click at [256, 161] on div "Location Attachments Calendar Default Items + − Satellite Roadmap Terrain Hybri…" at bounding box center [338, 100] width 313 height 130
copy p "225, Gageldijk, Maarssen, Stichtse Vecht"
click at [131, 144] on div "Service Point ID 246891 Name Qeet Utrecht Type Default Operations Utrecht Colle…" at bounding box center [99, 106] width 156 height 117
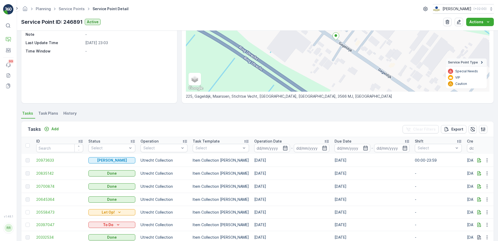
scroll to position [65, 0]
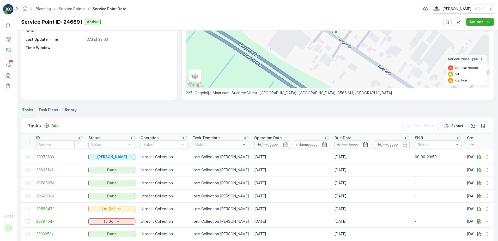
drag, startPoint x: 147, startPoint y: 88, endPoint x: 146, endPoint y: 96, distance: 7.1
click at [147, 90] on div "Service Point ID 246891 Name Qeet Utrecht Type Default Operations Utrecht Colle…" at bounding box center [99, 41] width 156 height 117
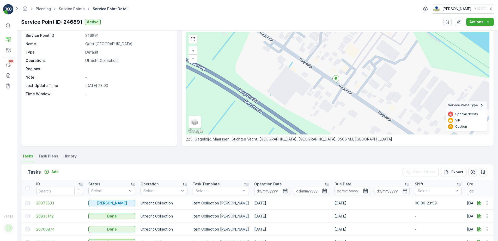
scroll to position [0, 0]
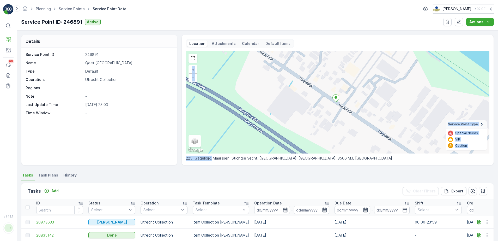
drag, startPoint x: 211, startPoint y: 159, endPoint x: 171, endPoint y: 155, distance: 40.1
click at [171, 155] on div "Details Service Point ID 246891 Name Qeet Utrecht Type Default Operations Utrec…" at bounding box center [257, 100] width 473 height 130
drag, startPoint x: 171, startPoint y: 155, endPoint x: 159, endPoint y: 151, distance: 12.8
click at [159, 151] on div "Service Point ID 246891 Name Qeet Utrecht Type Default Operations Utrecht Colle…" at bounding box center [99, 106] width 156 height 117
click at [206, 157] on p "225, Gageldijk, Maarssen, Stichtse Vecht, Utrecht, Nederland, 3566 MJ, Nederland" at bounding box center [338, 158] width 304 height 5
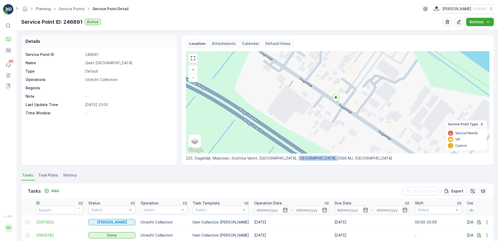
drag, startPoint x: 293, startPoint y: 159, endPoint x: 333, endPoint y: 158, distance: 39.4
click at [333, 158] on p "225, Gageldijk, Maarssen, Stichtse Vecht, Utrecht, Nederland, 3566 MJ, Nederland" at bounding box center [338, 158] width 304 height 5
copy p "3566 MJ, Nederland"
click at [217, 44] on p "Attachments" at bounding box center [224, 43] width 24 height 5
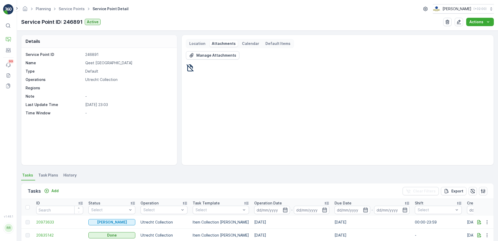
click at [202, 43] on p "Location" at bounding box center [197, 43] width 16 height 5
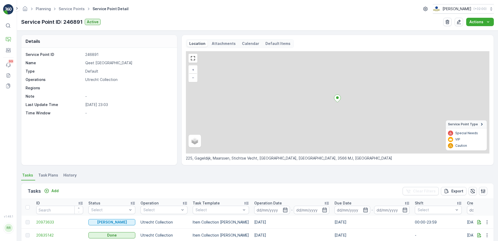
click at [242, 41] on p "Calendar" at bounding box center [250, 43] width 17 height 5
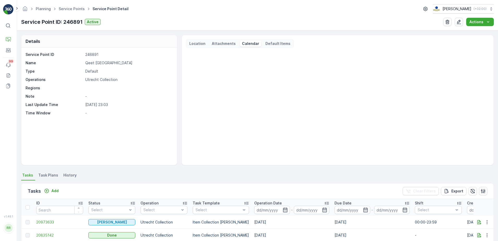
click at [272, 43] on p "Default Items" at bounding box center [278, 43] width 25 height 5
click at [196, 43] on p "Location" at bounding box center [197, 43] width 16 height 5
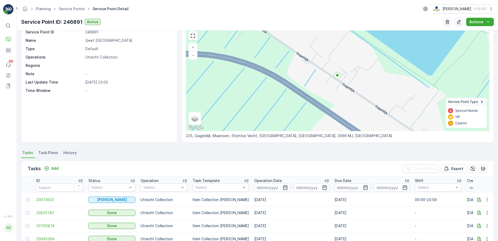
scroll to position [33, 0]
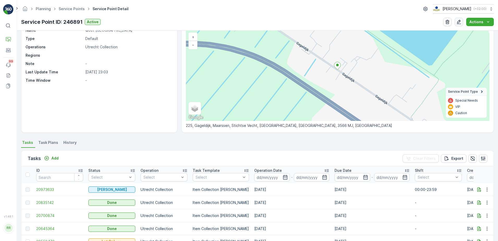
click at [461, 25] on button "button" at bounding box center [459, 22] width 8 height 8
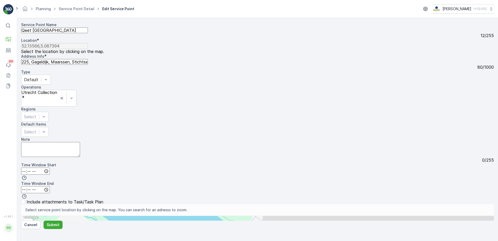
click at [72, 216] on input "text" at bounding box center [46, 218] width 51 height 5
click at [341, 216] on div "+ − Satellite Roadmap Terrain Hybrid Leaflet Keyboard shortcuts Map Data Map da…" at bounding box center [257, 218] width 473 height 5
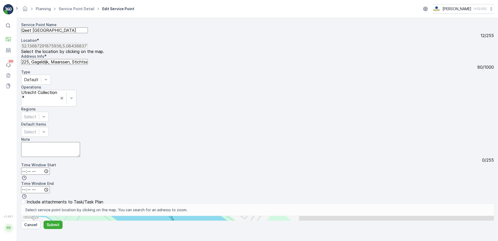
click at [416, 216] on div "+ − Satellite Roadmap Terrain Hybrid Leaflet Keyboard shortcuts Map Data Map da…" at bounding box center [257, 218] width 473 height 5
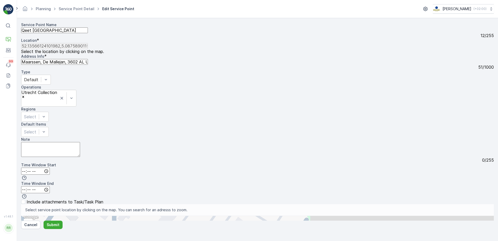
click at [380, 216] on div "+ − Satellite Roadmap Terrain Hybrid Leaflet Keyboard shortcuts Map Data Map da…" at bounding box center [257, 218] width 473 height 5
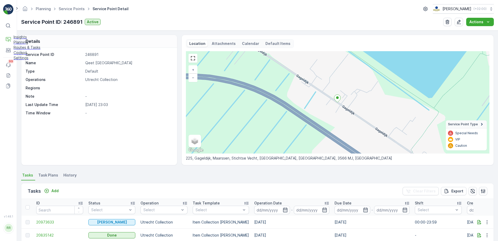
click at [32, 50] on p "Routes & Tasks" at bounding box center [27, 47] width 27 height 5
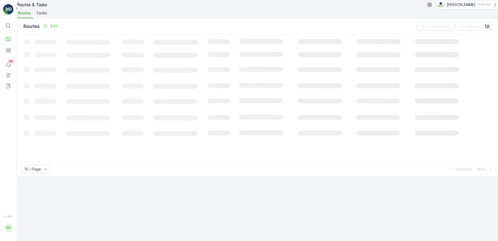
click at [46, 16] on span "Tasks" at bounding box center [41, 12] width 11 height 5
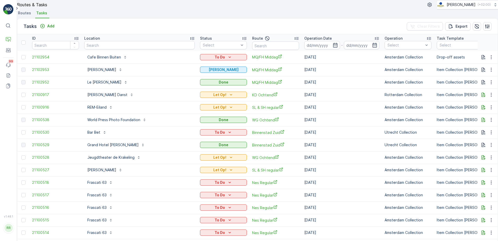
click at [104, 49] on input "text" at bounding box center [139, 45] width 111 height 8
type input "amstel"
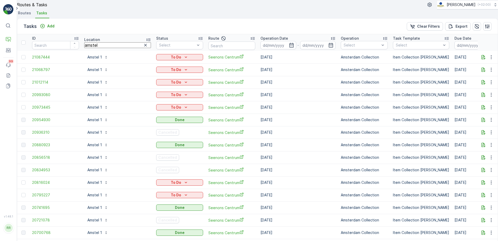
click at [110, 48] on input "amstel" at bounding box center [117, 45] width 67 height 6
type input "amstel 1"
click at [289, 48] on icon "button" at bounding box center [291, 45] width 5 height 5
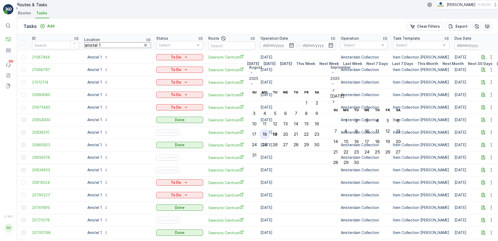
click at [267, 132] on div "18" at bounding box center [265, 134] width 4 height 5
click at [278, 132] on div "19" at bounding box center [275, 134] width 5 height 5
click at [267, 132] on div "18" at bounding box center [265, 134] width 4 height 5
click at [278, 132] on div "19" at bounding box center [275, 134] width 5 height 5
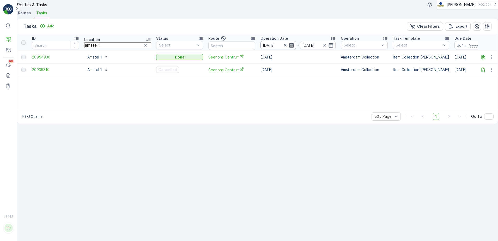
drag, startPoint x: 270, startPoint y: 55, endPoint x: 264, endPoint y: 56, distance: 5.8
click at [284, 46] on icon "button" at bounding box center [285, 45] width 3 height 3
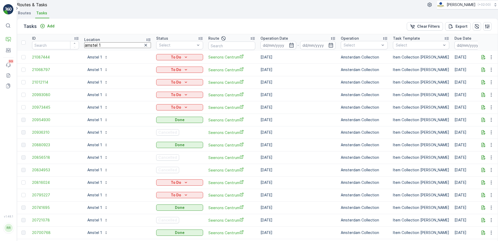
click at [77, 51] on tr "ID Location amstel 1 Status Select Route Operation Date - Operation Select Task…" at bounding box center [429, 42] width 825 height 17
type input "floris"
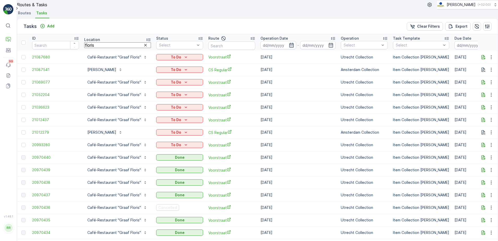
click at [294, 48] on icon "button" at bounding box center [291, 45] width 5 height 5
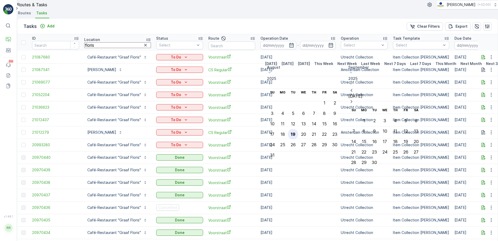
click at [296, 132] on div "19" at bounding box center [293, 134] width 5 height 5
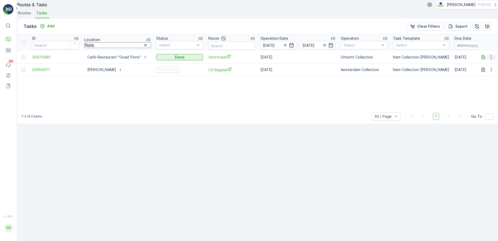
click at [490, 60] on icon "button" at bounding box center [491, 57] width 5 height 5
click at [487, 51] on th at bounding box center [488, 42] width 20 height 17
click at [482, 60] on button "button" at bounding box center [484, 57] width 6 height 6
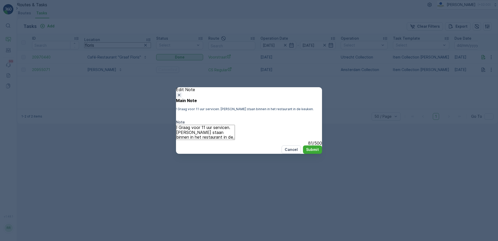
click at [182, 92] on icon "button" at bounding box center [179, 94] width 5 height 5
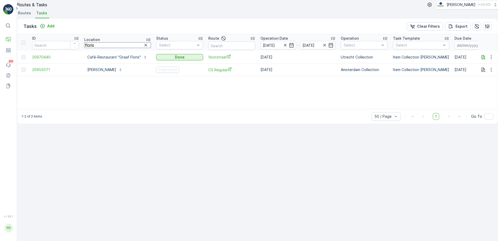
drag, startPoint x: 109, startPoint y: 55, endPoint x: 62, endPoint y: 60, distance: 47.5
click at [62, 51] on tr "ID Location floris Status Select Route Operation Date 19.08.2025 - 19.08.2025 O…" at bounding box center [429, 42] width 825 height 17
type input "qee"
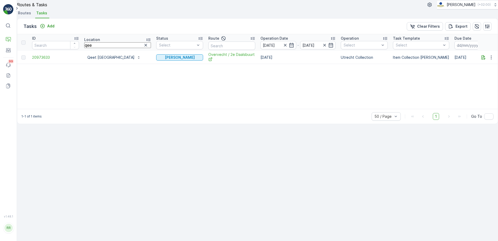
click at [109, 48] on input "qee" at bounding box center [117, 45] width 67 height 6
click at [489, 60] on icon "button" at bounding box center [491, 57] width 5 height 5
click at [484, 51] on th at bounding box center [488, 42] width 20 height 17
click at [489, 60] on icon "button" at bounding box center [491, 57] width 5 height 5
click at [485, 77] on span "See More Details" at bounding box center [484, 76] width 30 height 5
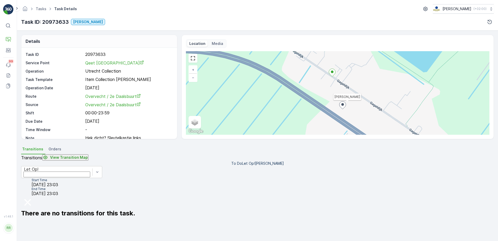
click at [333, 72] on ellipse at bounding box center [332, 71] width 3 height 3
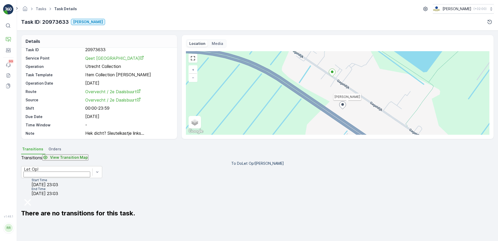
scroll to position [7, 0]
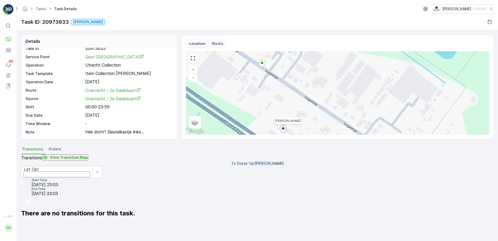
drag, startPoint x: 356, startPoint y: 84, endPoint x: 300, endPoint y: 93, distance: 57.4
click at [300, 93] on div "Geen Afval + − Satellite Roadmap Terrain Hybrid Leaflet Keyboard shortcuts Map …" at bounding box center [338, 93] width 304 height 84
click at [282, 128] on icon at bounding box center [283, 130] width 7 height 8
click at [284, 129] on icon at bounding box center [283, 130] width 7 height 8
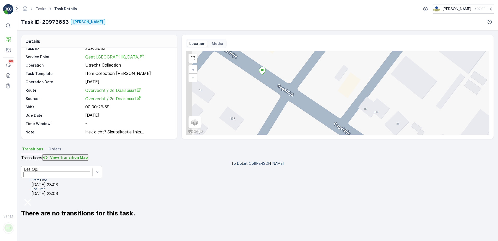
drag, startPoint x: 272, startPoint y: 80, endPoint x: 337, endPoint y: 105, distance: 69.5
click at [337, 105] on div "Geen Afval + − Satellite Roadmap Terrain Hybrid Leaflet Keyboard shortcuts Map …" at bounding box center [338, 93] width 304 height 84
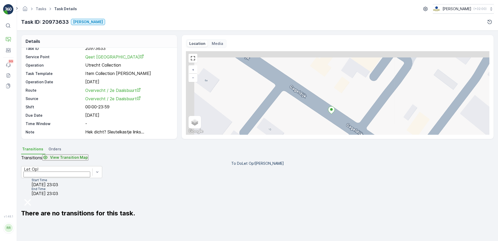
drag, startPoint x: 231, startPoint y: 82, endPoint x: 287, endPoint y: 122, distance: 68.8
click at [287, 124] on div "Geen Afval + − Satellite Roadmap Terrain Hybrid Leaflet Keyboard shortcuts Map …" at bounding box center [338, 93] width 304 height 84
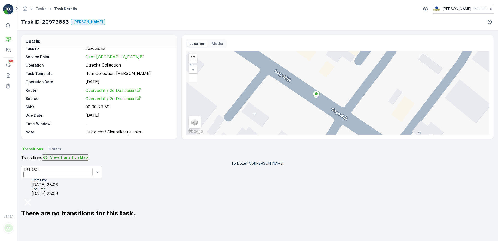
drag, startPoint x: 311, startPoint y: 95, endPoint x: 304, endPoint y: 88, distance: 10.0
click at [304, 88] on div "Geen Afval + − Satellite Roadmap Terrain Hybrid Leaflet Keyboard shortcuts Map …" at bounding box center [338, 93] width 304 height 84
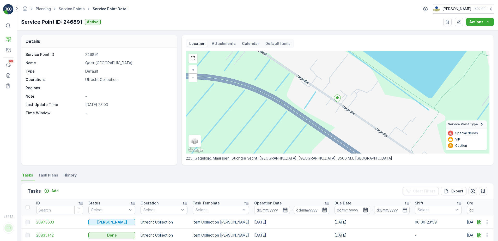
click at [227, 43] on p "Attachments" at bounding box center [224, 43] width 24 height 5
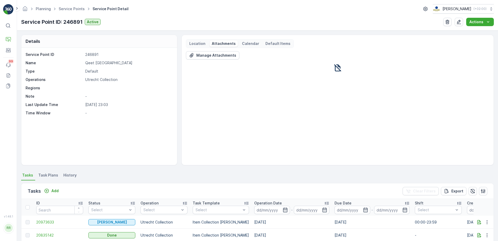
click at [198, 44] on p "Location" at bounding box center [197, 43] width 16 height 5
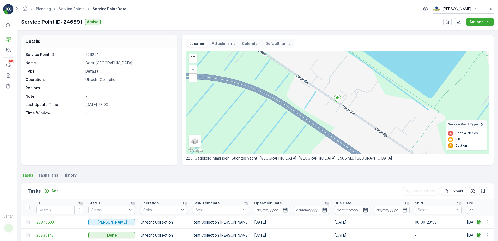
click at [337, 99] on ellipse at bounding box center [337, 97] width 3 height 3
click at [25, 52] on p "Routes & Tasks" at bounding box center [32, 53] width 27 height 5
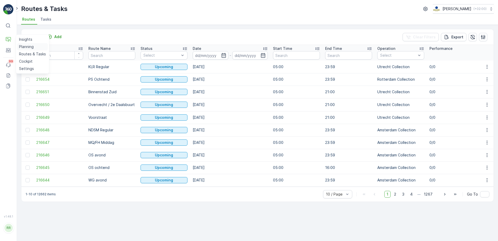
click at [26, 48] on p "Planning" at bounding box center [26, 46] width 15 height 5
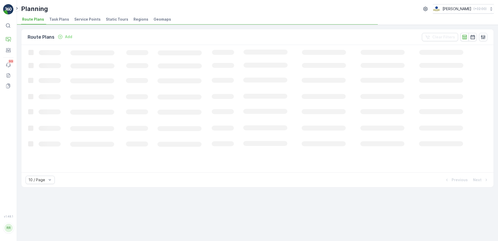
click at [54, 20] on span "Task Plans" at bounding box center [59, 19] width 20 height 5
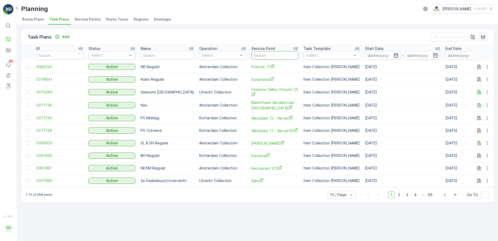
click at [270, 55] on input "text" at bounding box center [275, 55] width 47 height 8
type input "[GEOGRAPHIC_DATA]"
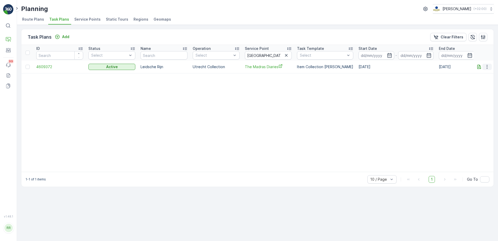
click at [488, 66] on icon "button" at bounding box center [487, 67] width 1 height 4
click at [477, 81] on span "Edit Task Plan" at bounding box center [478, 81] width 24 height 5
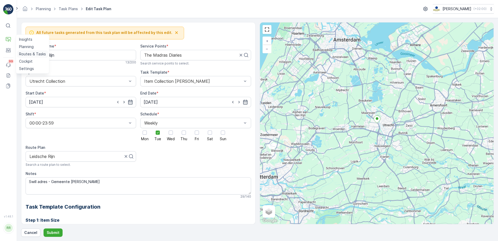
click at [32, 52] on p "Routes & Tasks" at bounding box center [32, 53] width 27 height 5
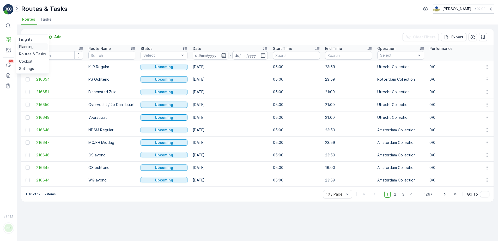
click at [19, 46] on link "Planning" at bounding box center [32, 46] width 31 height 7
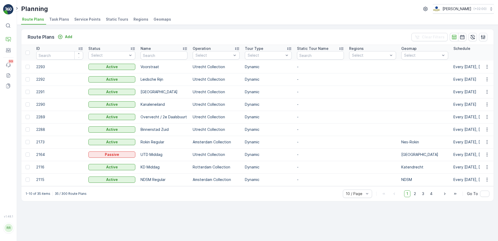
click at [57, 19] on span "Task Plans" at bounding box center [59, 19] width 20 height 5
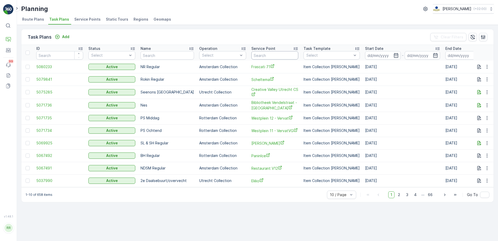
click at [263, 53] on input "text" at bounding box center [275, 55] width 47 height 8
type input "the mad"
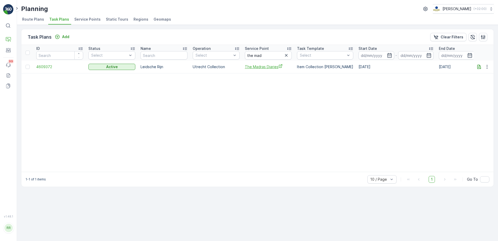
click at [267, 66] on span "The Madras Diaries" at bounding box center [268, 66] width 47 height 5
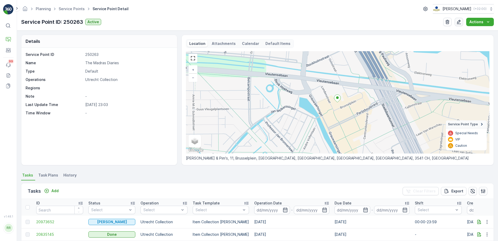
click at [460, 21] on icon "button" at bounding box center [459, 21] width 5 height 5
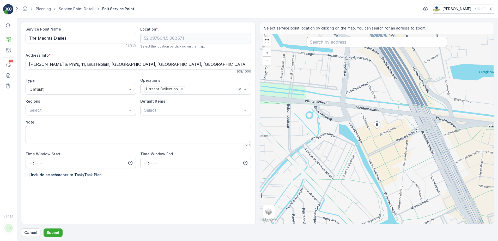
click at [339, 43] on input "text" at bounding box center [377, 42] width 140 height 10
click at [352, 43] on input "text" at bounding box center [377, 42] width 140 height 10
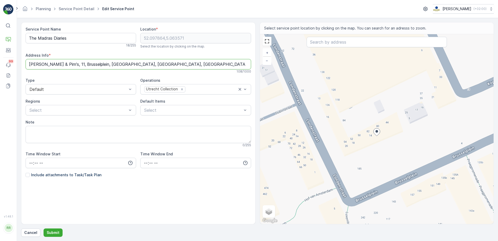
drag, startPoint x: 56, startPoint y: 64, endPoint x: 28, endPoint y: 64, distance: 28.4
click at [28, 64] on Info "Alan & Pim's, 11, Brusselplein, Leidsche Rijn Centrum, Leidsche Rijn, Utrecht, …" at bounding box center [139, 64] width 226 height 10
type Info "11, Brusselplein, Leidsche Rijn Centrum, Leidsche Rijn, Utrecht, Nederland, 354…"
click at [187, 52] on div "Service Point Name The Madras Diaries 18 / 255 Location * 52.097864,5.063571 Se…" at bounding box center [139, 115] width 226 height 176
click at [330, 44] on input "text" at bounding box center [377, 42] width 140 height 10
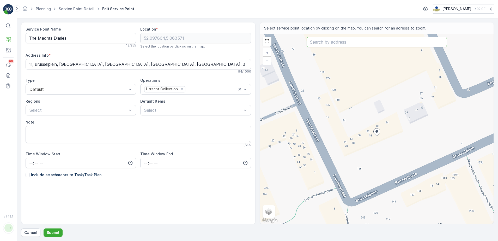
click at [58, 53] on div "Address Info *" at bounding box center [139, 55] width 226 height 5
click at [52, 230] on p "Submit" at bounding box center [53, 232] width 13 height 5
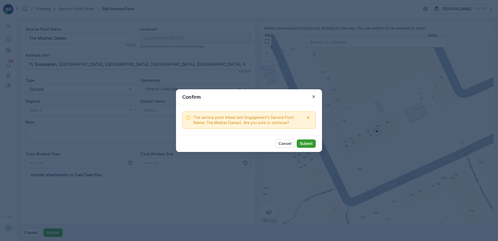
click at [307, 144] on p "Submit" at bounding box center [306, 143] width 13 height 5
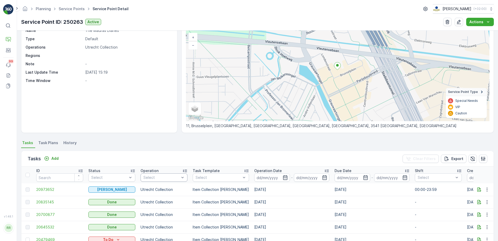
scroll to position [33, 0]
click at [487, 188] on icon "button" at bounding box center [487, 189] width 5 height 5
click at [480, 197] on span "See More Details" at bounding box center [481, 196] width 30 height 5
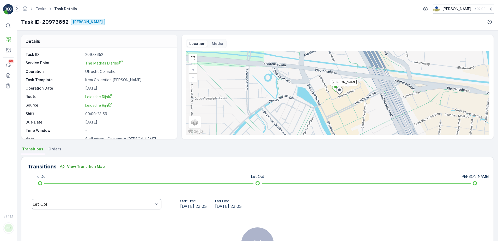
click at [99, 208] on div "Let Op!" at bounding box center [97, 204] width 130 height 10
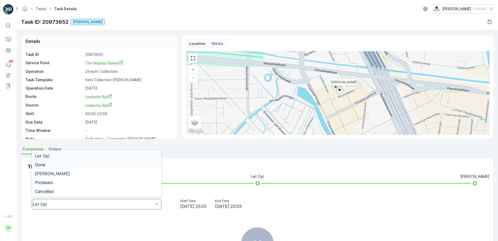
click at [48, 165] on div "Done" at bounding box center [96, 164] width 123 height 5
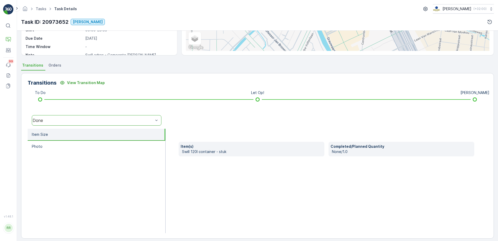
scroll to position [88, 0]
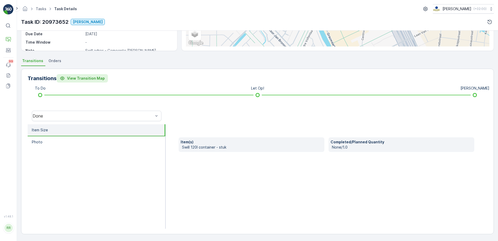
click at [84, 81] on button "View Transition Map" at bounding box center [82, 78] width 51 height 8
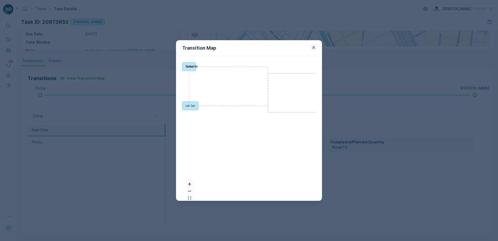
click at [312, 49] on icon "button" at bounding box center [313, 47] width 5 height 5
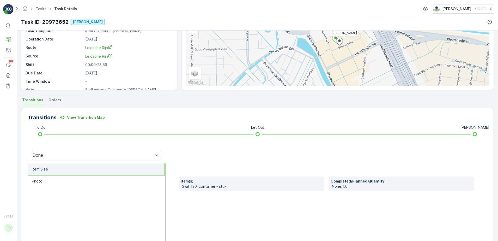
scroll to position [0, 0]
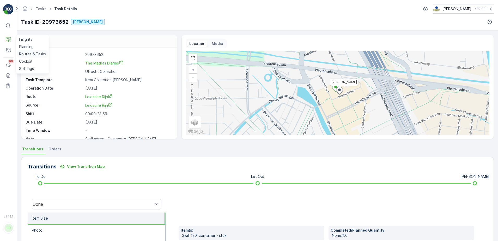
click at [33, 54] on p "Routes & Tasks" at bounding box center [32, 53] width 27 height 5
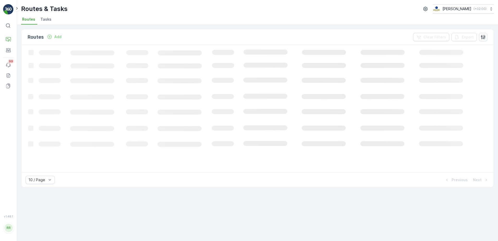
drag, startPoint x: 48, startPoint y: 19, endPoint x: 50, endPoint y: 21, distance: 2.8
click at [47, 19] on span "Tasks" at bounding box center [45, 19] width 11 height 5
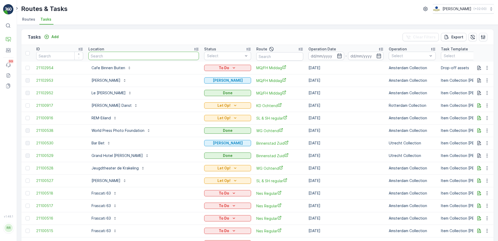
click at [110, 57] on input "text" at bounding box center [143, 56] width 111 height 8
type input "madras"
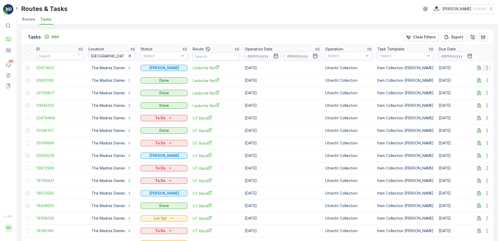
click at [486, 69] on icon "button" at bounding box center [487, 67] width 5 height 5
click at [485, 75] on span "See More Details" at bounding box center [481, 75] width 30 height 5
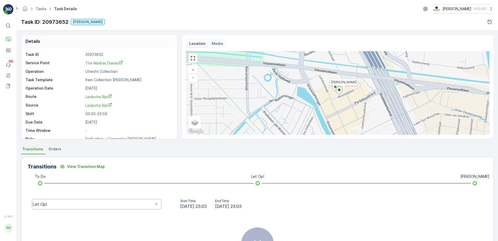
click at [61, 204] on div "Let Op!" at bounding box center [93, 204] width 121 height 5
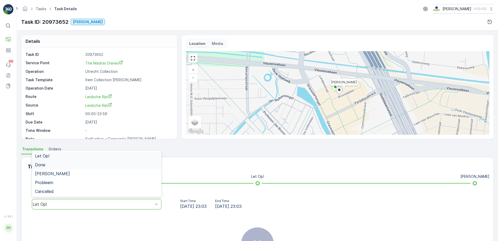
click at [52, 162] on div "Done" at bounding box center [96, 164] width 123 height 5
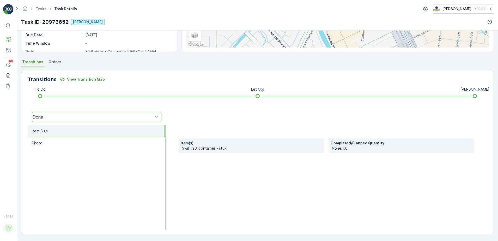
scroll to position [88, 0]
click at [54, 62] on span "Orders" at bounding box center [55, 60] width 13 height 5
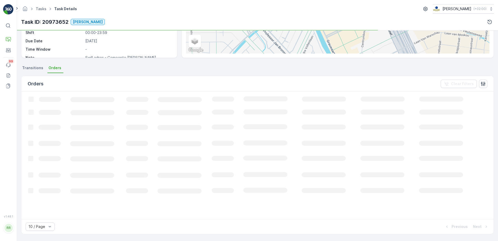
scroll to position [79, 0]
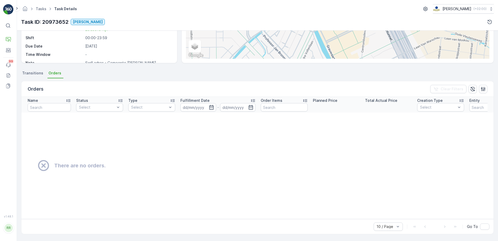
click at [31, 71] on span "Transitions" at bounding box center [32, 72] width 21 height 5
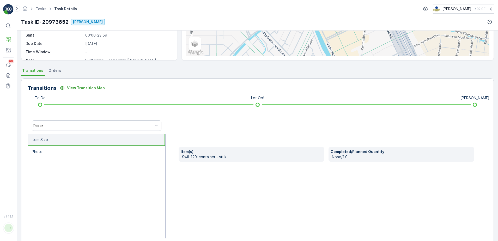
click at [281, 158] on p "Swill 120l container - stuk" at bounding box center [252, 156] width 140 height 5
click at [353, 146] on div "Item(s) Swill 120l container - stuk Completed/Planned Quantity None/1.0" at bounding box center [327, 186] width 322 height 104
click at [347, 152] on p "Completed/Planned Quantity" at bounding box center [402, 151] width 142 height 5
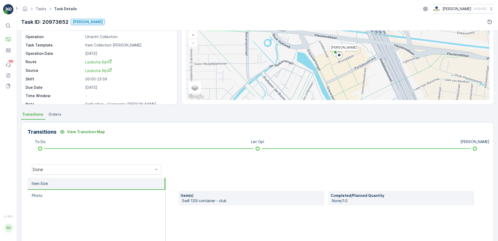
scroll to position [0, 0]
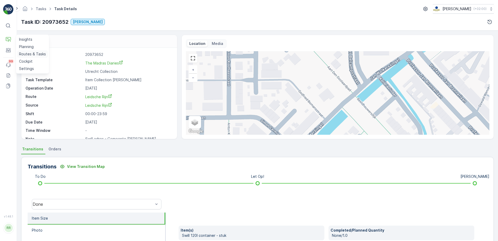
click at [36, 52] on p "Routes & Tasks" at bounding box center [32, 53] width 27 height 5
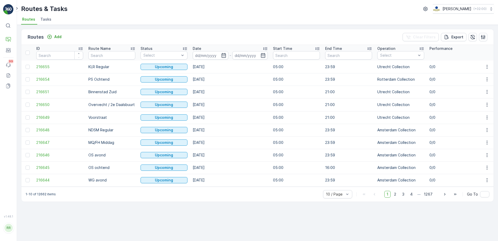
drag, startPoint x: 42, startPoint y: 21, endPoint x: 40, endPoint y: 25, distance: 5.3
click at [42, 20] on span "Tasks" at bounding box center [45, 19] width 11 height 5
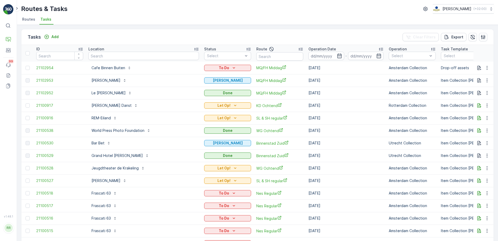
click at [31, 20] on span "Routes" at bounding box center [28, 19] width 13 height 5
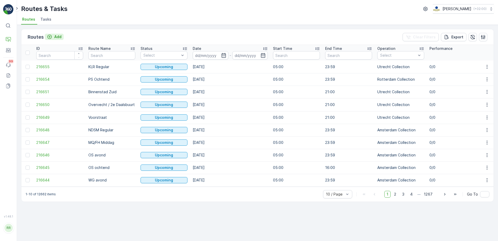
click at [53, 36] on div "Add" at bounding box center [54, 36] width 15 height 5
click at [41, 17] on span "Tasks" at bounding box center [45, 19] width 11 height 5
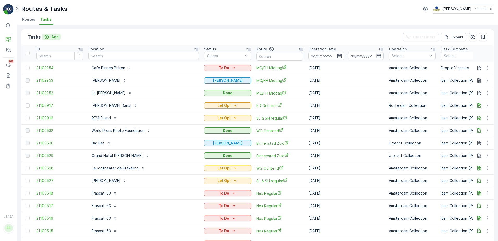
click at [50, 35] on div "Add" at bounding box center [51, 36] width 15 height 5
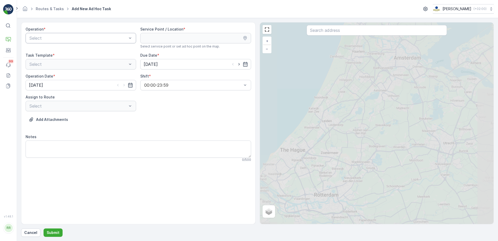
click at [86, 37] on div at bounding box center [78, 38] width 99 height 5
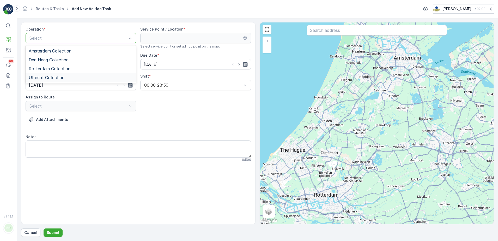
drag, startPoint x: 45, startPoint y: 78, endPoint x: 47, endPoint y: 75, distance: 3.0
click at [45, 78] on span "Utrecht Collection" at bounding box center [47, 77] width 36 height 5
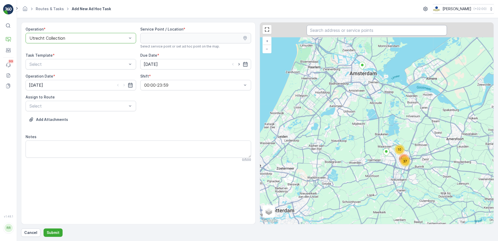
click at [353, 32] on input "text" at bounding box center [377, 30] width 140 height 10
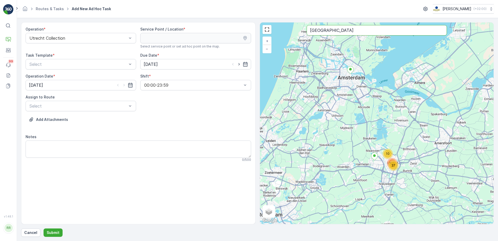
type input "madras"
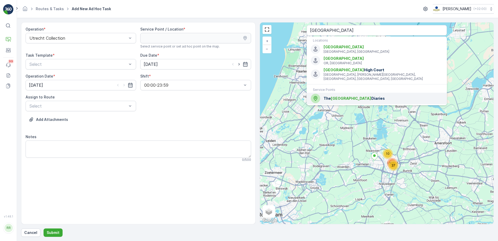
drag, startPoint x: 343, startPoint y: 94, endPoint x: 325, endPoint y: 88, distance: 19.0
click at [343, 96] on span "Madras" at bounding box center [351, 98] width 40 height 4
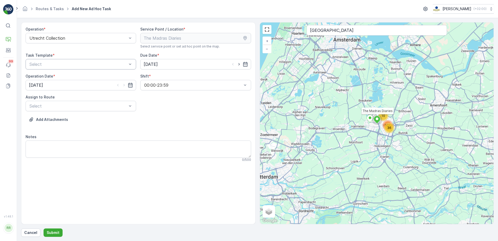
click at [69, 58] on div "Task Template * Select" at bounding box center [81, 61] width 111 height 17
click at [65, 63] on div at bounding box center [78, 64] width 99 height 5
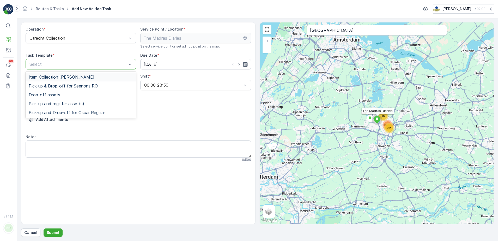
click at [61, 76] on span "Item Collection [PERSON_NAME]" at bounding box center [62, 77] width 66 height 5
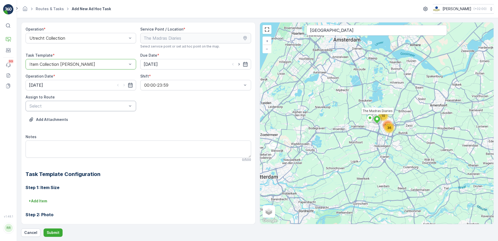
click at [57, 106] on div at bounding box center [78, 106] width 99 height 5
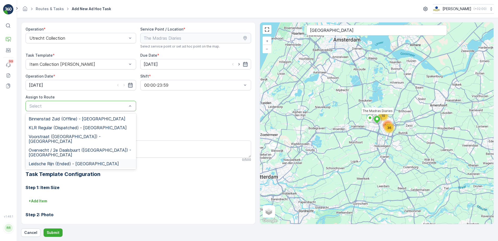
click at [45, 161] on span "Leidsche Rijn (Ended) - [GEOGRAPHIC_DATA]" at bounding box center [74, 163] width 90 height 5
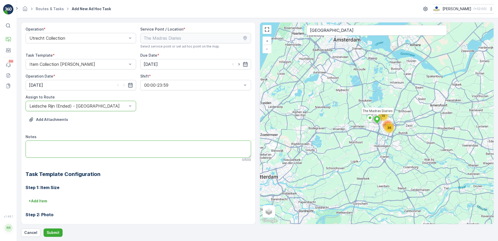
click at [52, 153] on textarea "Notes" at bounding box center [139, 148] width 226 height 17
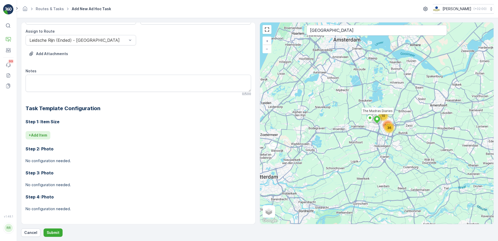
click at [43, 135] on p "+ Add Item" at bounding box center [38, 135] width 19 height 5
click at [49, 140] on div at bounding box center [118, 142] width 179 height 5
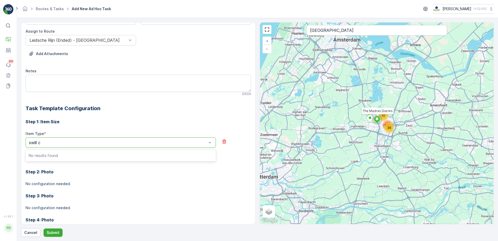
type input "swill"
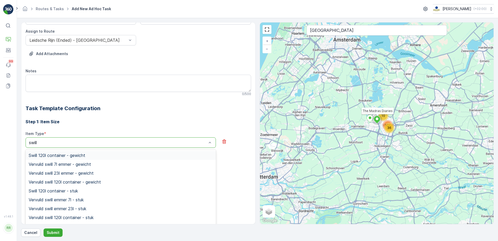
click at [56, 153] on span "Swill 120l container - gewicht" at bounding box center [57, 155] width 57 height 5
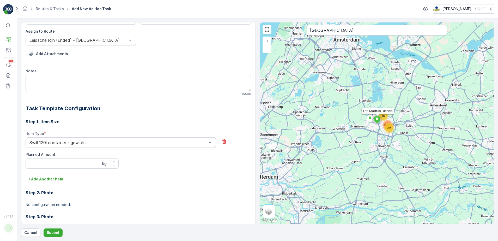
click at [80, 129] on div "Step 1: Item Size Item Type * Swill 120l container - gewicht Planned Amount kg …" at bounding box center [139, 187] width 226 height 151
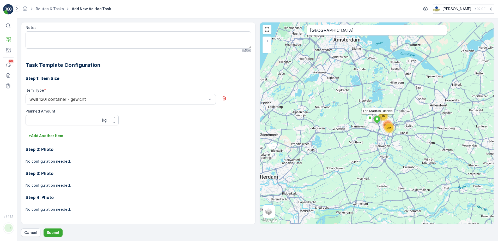
scroll to position [110, 0]
click at [56, 231] on p "Submit" at bounding box center [53, 232] width 13 height 5
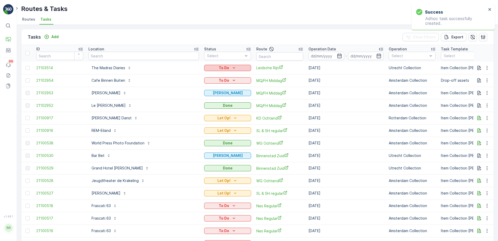
click at [234, 69] on div "To Do" at bounding box center [227, 67] width 43 height 5
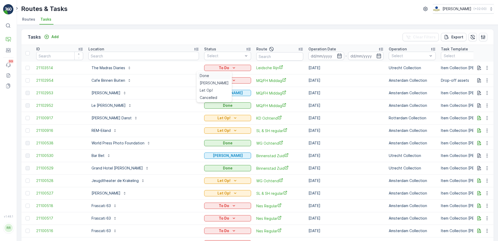
click at [209, 75] on div "Done" at bounding box center [214, 75] width 33 height 7
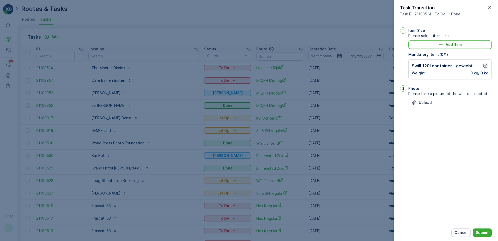
click at [488, 64] on icon "button" at bounding box center [485, 65] width 5 height 5
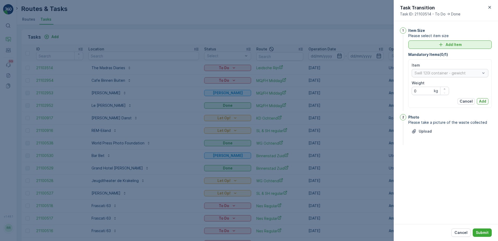
click at [454, 43] on p "Add Item" at bounding box center [454, 44] width 16 height 5
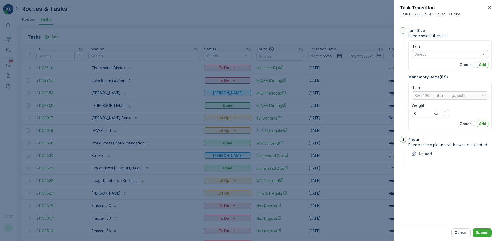
click at [444, 51] on div "Select" at bounding box center [450, 54] width 77 height 8
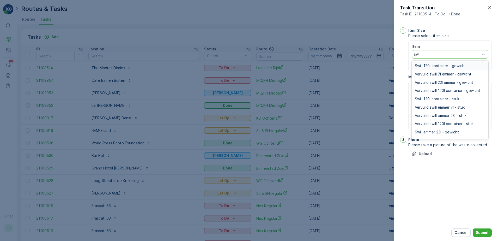
type input "swil"
click at [445, 97] on span "Swill 120l container - stuk" at bounding box center [437, 99] width 44 height 4
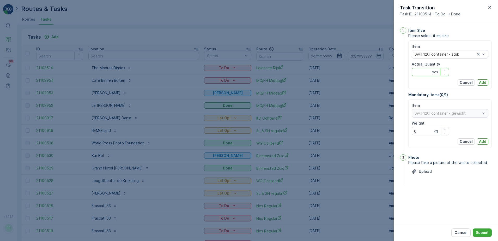
click at [427, 72] on Quantity "Actual Quantity" at bounding box center [430, 72] width 37 height 8
type Quantity "1"
click at [481, 82] on p "Add" at bounding box center [482, 82] width 7 height 5
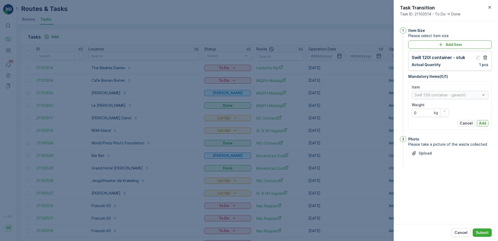
click at [484, 122] on p "Add" at bounding box center [482, 123] width 7 height 5
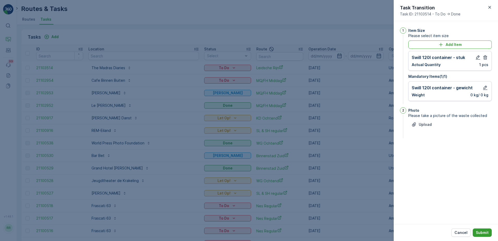
click at [483, 232] on p "Submit" at bounding box center [482, 232] width 13 height 5
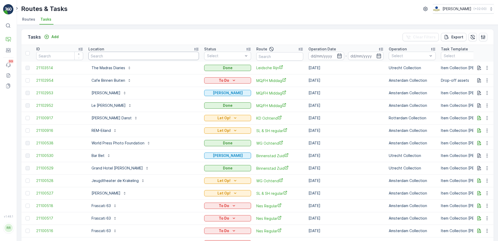
click at [140, 57] on input "text" at bounding box center [143, 56] width 111 height 8
type input "graaf"
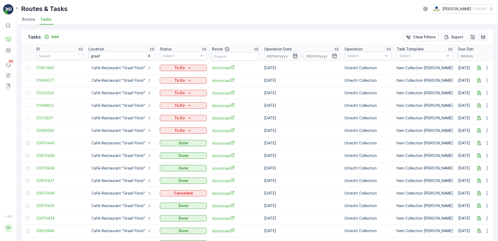
click at [294, 56] on icon "button" at bounding box center [295, 55] width 5 height 5
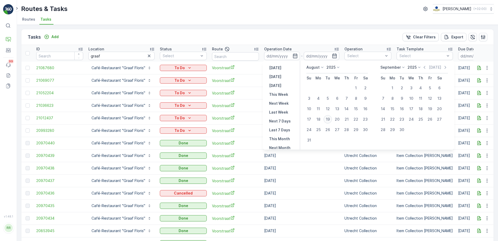
click at [331, 121] on div "19" at bounding box center [328, 119] width 8 height 8
type input "[DATE]"
click at [331, 121] on div "19" at bounding box center [328, 119] width 8 height 8
type input "[DATE]"
click at [331, 121] on div "19" at bounding box center [328, 119] width 8 height 8
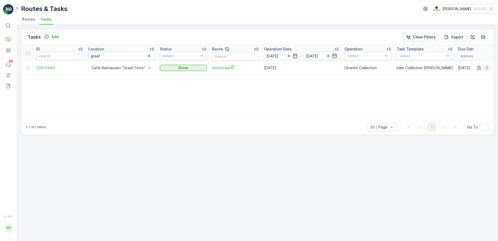
click at [487, 67] on icon "button" at bounding box center [487, 67] width 5 height 5
click at [480, 76] on span "See More Details" at bounding box center [481, 75] width 30 height 5
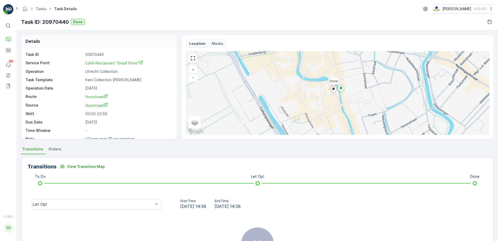
click at [57, 150] on span "Orders" at bounding box center [55, 148] width 13 height 5
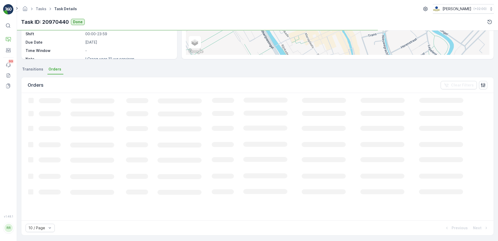
scroll to position [81, 0]
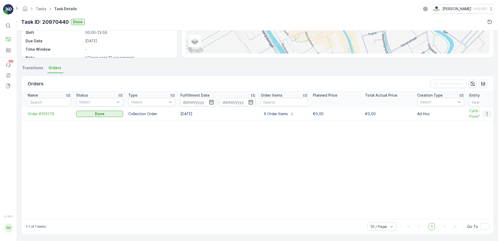
click at [485, 113] on icon "button" at bounding box center [487, 113] width 5 height 5
click at [482, 121] on span "See more details" at bounding box center [481, 121] width 30 height 5
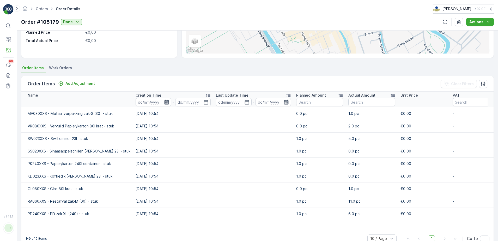
scroll to position [96, 0]
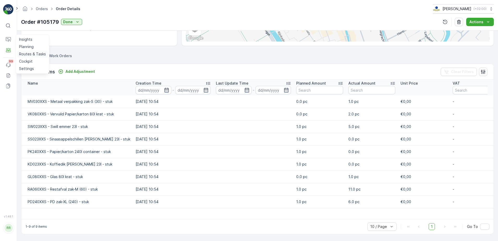
click at [33, 56] on p "Routes & Tasks" at bounding box center [32, 53] width 27 height 5
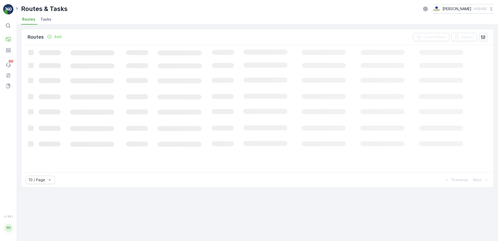
click at [45, 18] on span "Tasks" at bounding box center [45, 19] width 11 height 5
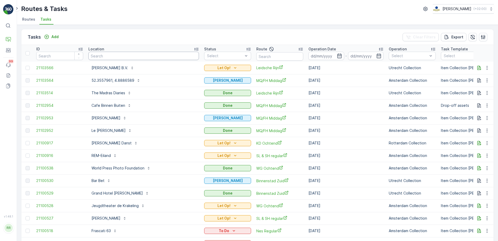
click at [124, 55] on input "text" at bounding box center [143, 56] width 111 height 8
type input "graaf"
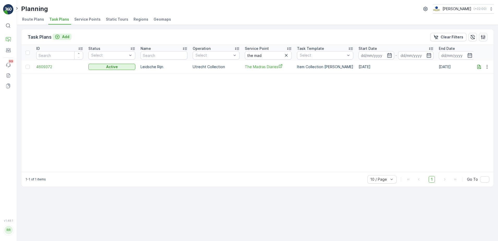
click at [60, 38] on div "Add" at bounding box center [62, 36] width 15 height 5
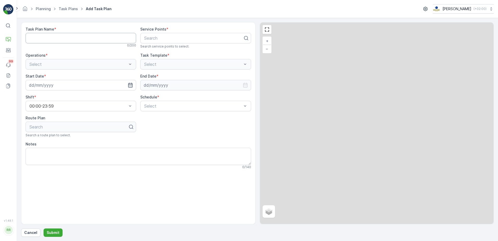
click at [100, 38] on Name "Task Plan Name" at bounding box center [81, 38] width 111 height 10
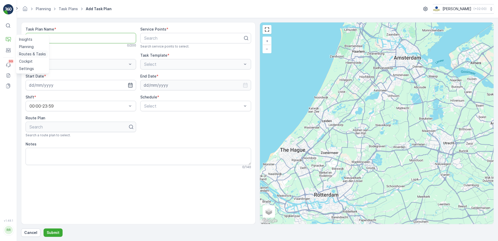
click at [24, 53] on p "Routes & Tasks" at bounding box center [32, 53] width 27 height 5
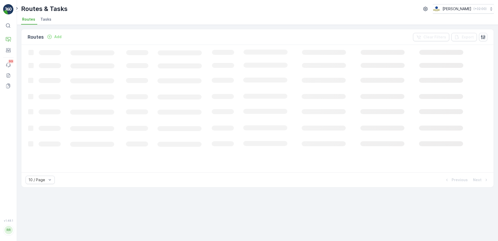
click at [45, 21] on span "Tasks" at bounding box center [45, 19] width 11 height 5
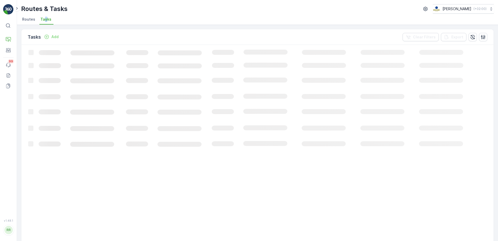
drag, startPoint x: 45, startPoint y: 21, endPoint x: 83, endPoint y: 27, distance: 38.7
click at [133, 13] on div "Routes & Tasks [PERSON_NAME] ( +02:00 ) Routes Tasks" at bounding box center [258, 12] width 482 height 25
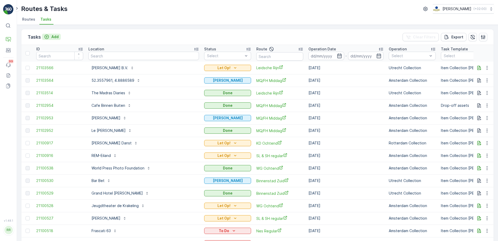
click at [47, 37] on icon "Add" at bounding box center [47, 37] width 4 height 4
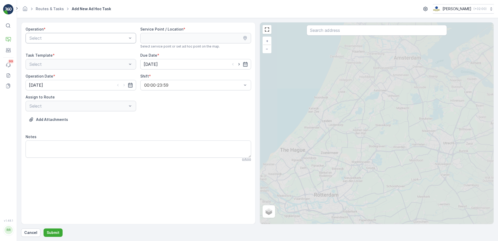
click at [111, 38] on div at bounding box center [78, 38] width 99 height 5
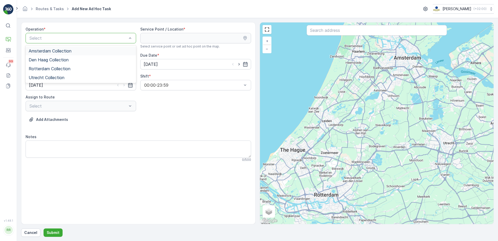
click at [61, 51] on span "Amsterdam Collection" at bounding box center [50, 51] width 43 height 5
click at [332, 32] on input "text" at bounding box center [377, 30] width 140 height 10
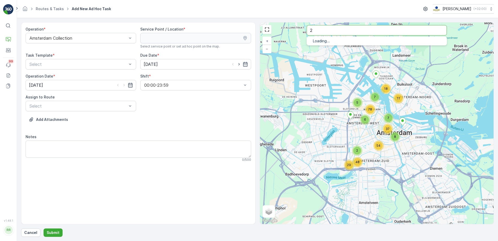
type input "2"
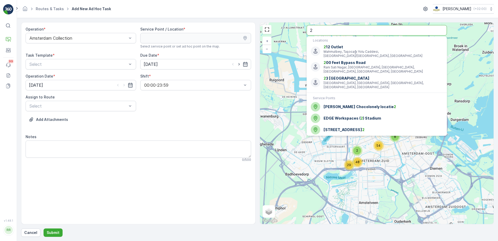
click at [332, 32] on input "2" at bounding box center [377, 30] width 140 height 10
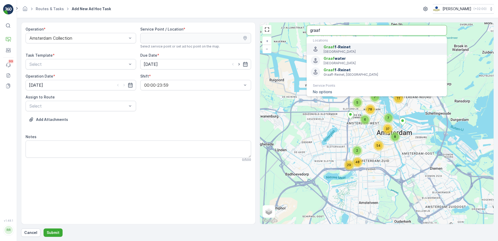
type input "graaf"
drag, startPoint x: 323, startPoint y: 31, endPoint x: 309, endPoint y: 31, distance: 13.6
click at [306, 31] on div "8 37 54 2 29 48 7 18 11 5 7 6 78 + − Satellite Roadmap Terrain Hybrid Leaflet K…" at bounding box center [377, 122] width 234 height 201
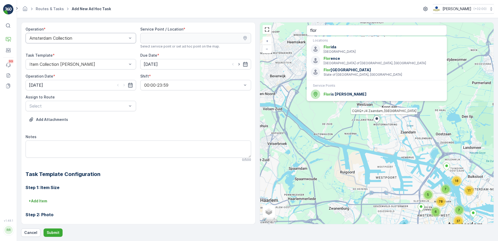
click at [115, 36] on div at bounding box center [78, 38] width 99 height 5
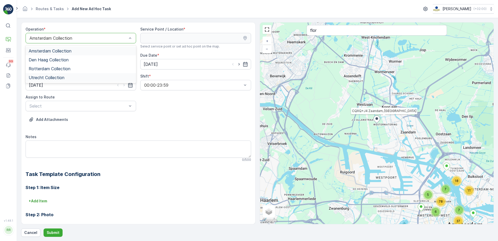
click at [58, 79] on span "Utrecht Collection" at bounding box center [47, 77] width 36 height 5
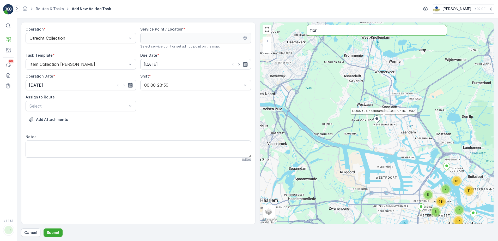
drag, startPoint x: 341, startPoint y: 32, endPoint x: 315, endPoint y: 31, distance: 26.1
click at [315, 31] on input "flor" at bounding box center [377, 30] width 140 height 10
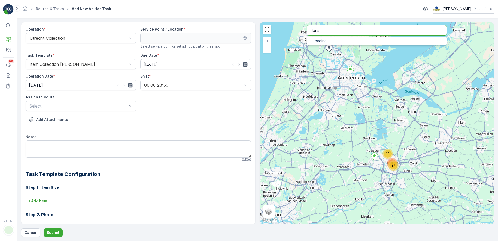
type input "floris"
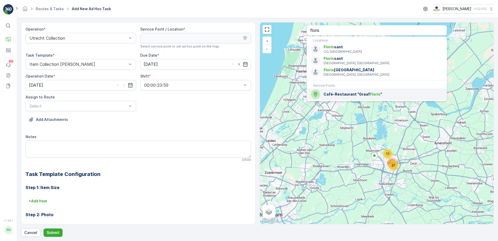
click at [339, 94] on span "Café-Restaurant "Graaf Floris "" at bounding box center [383, 94] width 119 height 5
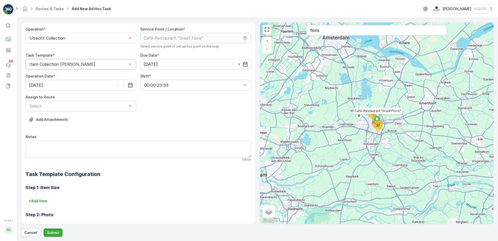
click at [91, 66] on div at bounding box center [78, 64] width 99 height 5
click at [118, 51] on div "Operation * Utrecht Collection Service Point / Location * Select service point …" at bounding box center [139, 156] width 226 height 259
click at [41, 104] on div at bounding box center [78, 106] width 99 height 5
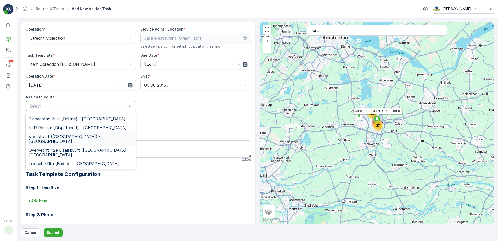
click at [58, 136] on span "Voorstraat ([GEOGRAPHIC_DATA]) - [GEOGRAPHIC_DATA]" at bounding box center [81, 138] width 104 height 9
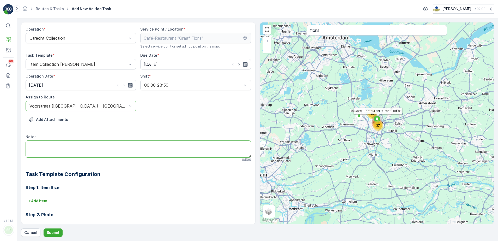
click at [53, 144] on textarea "Notes" at bounding box center [139, 148] width 226 height 17
type textarea "Leveren doos 240L PD zakken"
click at [69, 82] on input "[DATE]" at bounding box center [81, 85] width 111 height 10
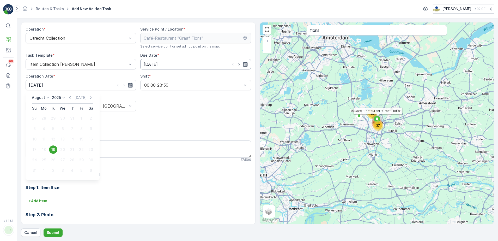
click at [162, 65] on input "[DATE]" at bounding box center [195, 64] width 111 height 10
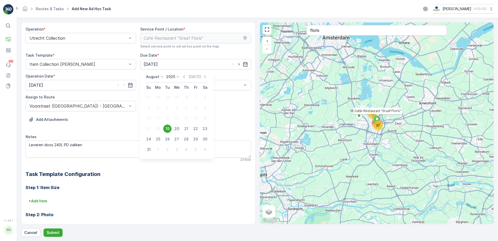
click at [177, 128] on div "20" at bounding box center [177, 128] width 8 height 8
type input "[DATE]"
click at [109, 87] on input "[DATE]" at bounding box center [81, 85] width 111 height 10
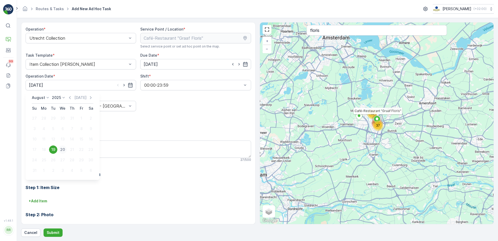
click at [63, 147] on div "20" at bounding box center [62, 149] width 8 height 8
type input "[DATE]"
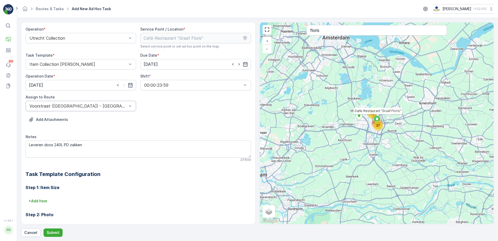
click at [100, 106] on div at bounding box center [78, 106] width 99 height 5
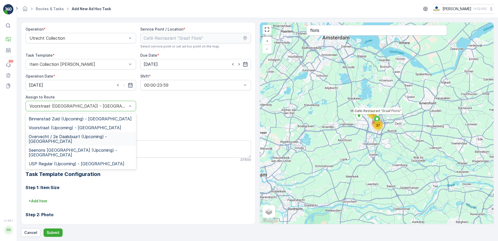
click at [58, 136] on span "Overvecht / 2e Daalsbuurt (Upcoming) - [GEOGRAPHIC_DATA]" at bounding box center [81, 138] width 104 height 9
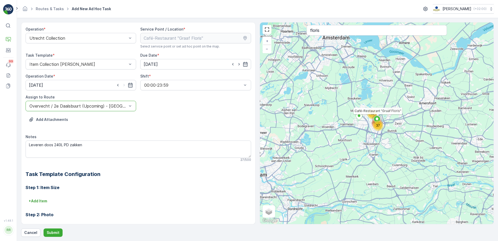
click at [81, 106] on div at bounding box center [78, 106] width 99 height 5
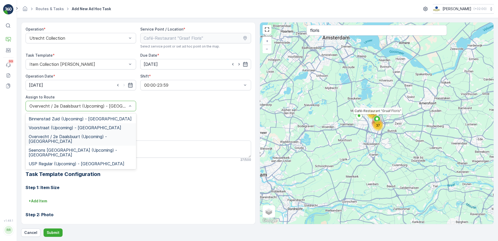
click at [59, 127] on span "Voorstraat (Upcoming) - [GEOGRAPHIC_DATA]" at bounding box center [75, 127] width 93 height 5
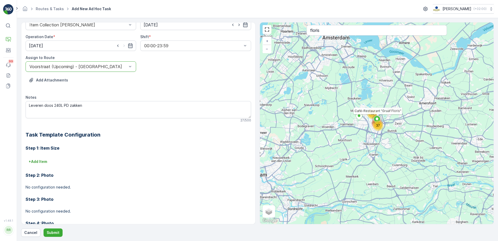
scroll to position [66, 0]
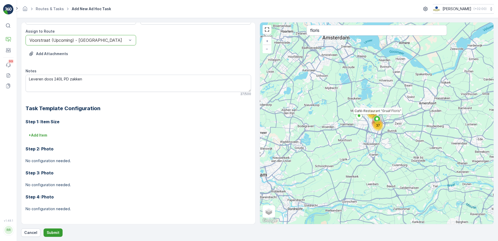
click at [53, 231] on p "Submit" at bounding box center [53, 232] width 13 height 5
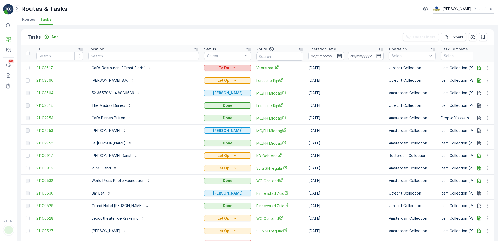
click at [233, 67] on div "To Do" at bounding box center [227, 67] width 43 height 5
click at [210, 90] on span "Let Op!" at bounding box center [206, 90] width 13 height 5
click at [478, 81] on icon "button" at bounding box center [479, 80] width 5 height 5
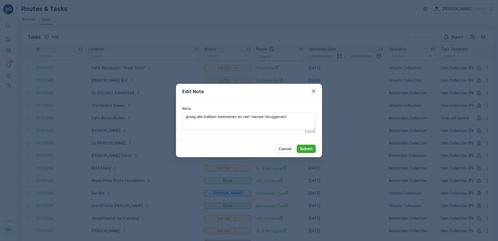
click at [314, 91] on icon "button" at bounding box center [314, 91] width 3 height 3
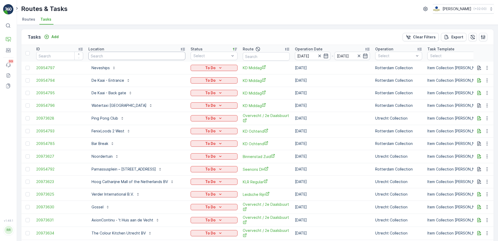
click at [145, 56] on input "text" at bounding box center [136, 56] width 97 height 8
paste input "[STREET_ADDRESS]"
type input "[STREET_ADDRESS]"
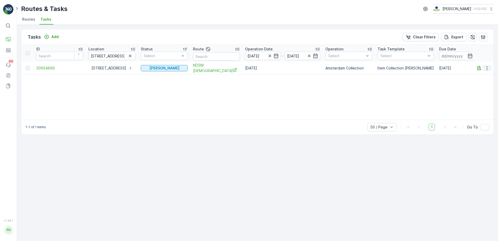
click at [488, 68] on icon "button" at bounding box center [487, 68] width 5 height 5
drag, startPoint x: 132, startPoint y: 88, endPoint x: 125, endPoint y: 82, distance: 9.8
click at [132, 88] on div "ID Location [STREET_ADDRESS] Status Select Route Operation Date [DATE] - [DATE]…" at bounding box center [257, 82] width 473 height 75
click at [30, 47] on p "Planning" at bounding box center [26, 46] width 15 height 5
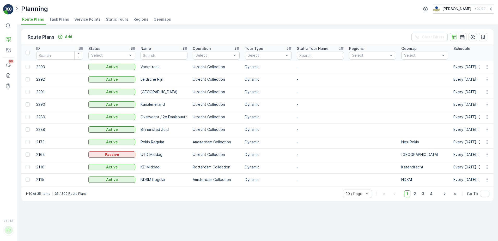
click at [58, 17] on span "Task Plans" at bounding box center [59, 19] width 20 height 5
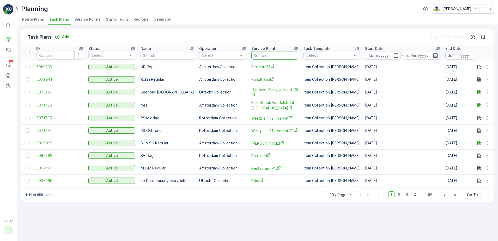
click at [268, 55] on input "text" at bounding box center [275, 55] width 47 height 8
type input "hegger"
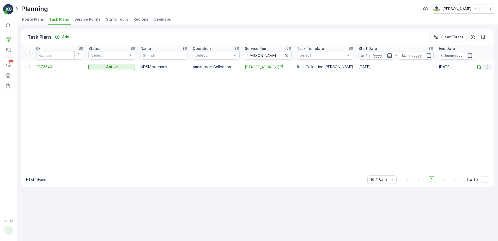
click at [488, 69] on icon "button" at bounding box center [487, 66] width 5 height 5
click at [482, 82] on span "Edit Task Plan" at bounding box center [478, 81] width 24 height 5
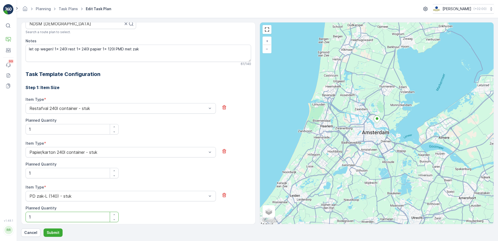
scroll to position [132, 0]
click at [159, 50] on textarea "let op wegen! 1x 240l rest 1x 240l papier 1x 120l PMD met zak" at bounding box center [139, 53] width 226 height 17
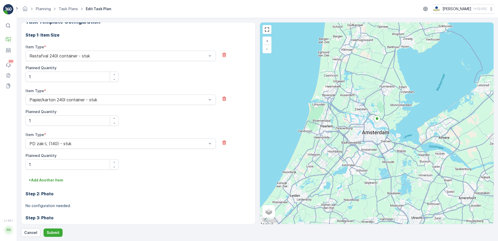
scroll to position [230, 0]
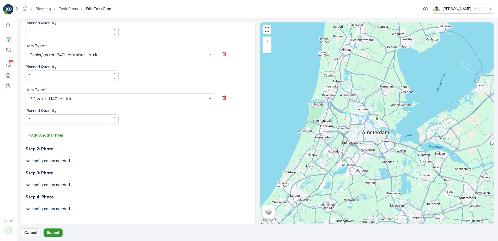
type textarea "let op wegen! 1x 240l rest 1x 240l papier 1x 120l PMD met zak Servicen voor 16:…"
click at [57, 231] on p "Submit" at bounding box center [53, 232] width 13 height 5
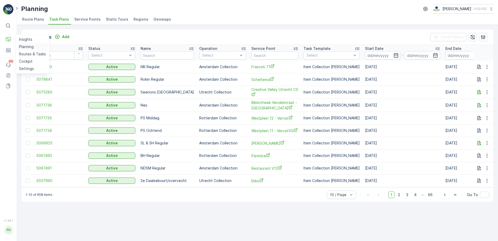
drag, startPoint x: 28, startPoint y: 54, endPoint x: 35, endPoint y: 49, distance: 9.0
click at [28, 54] on p "Routes & Tasks" at bounding box center [32, 53] width 27 height 5
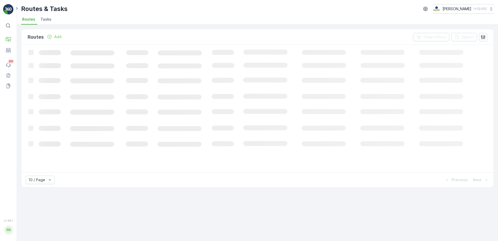
click at [44, 21] on span "Tasks" at bounding box center [45, 19] width 11 height 5
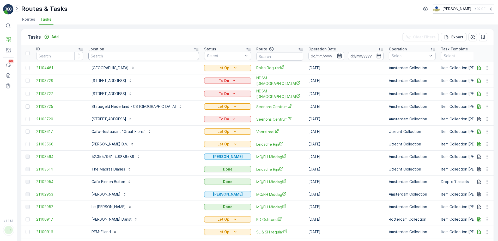
click at [137, 58] on input "text" at bounding box center [143, 56] width 111 height 8
type input "noorder"
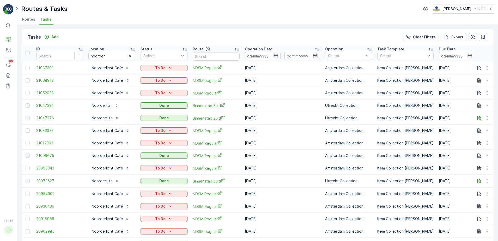
click at [278, 56] on icon "button" at bounding box center [276, 56] width 4 height 5
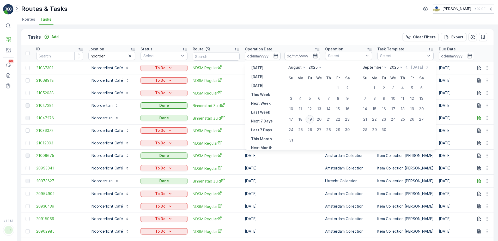
click at [311, 120] on div "19" at bounding box center [310, 119] width 8 height 8
type input "[DATE]"
click at [311, 120] on div "19" at bounding box center [310, 119] width 8 height 8
type input "[DATE]"
click at [311, 120] on div "19" at bounding box center [310, 119] width 8 height 8
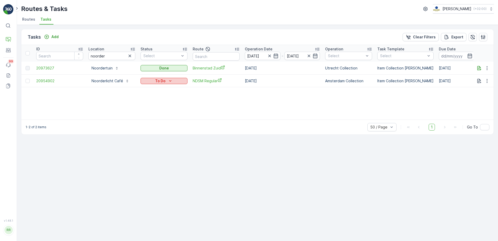
click at [170, 80] on icon "To Do" at bounding box center [170, 80] width 5 height 5
click at [150, 101] on span "Done" at bounding box center [148, 103] width 9 height 5
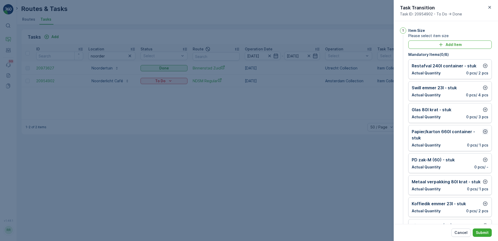
click at [484, 131] on icon "button" at bounding box center [485, 131] width 5 height 5
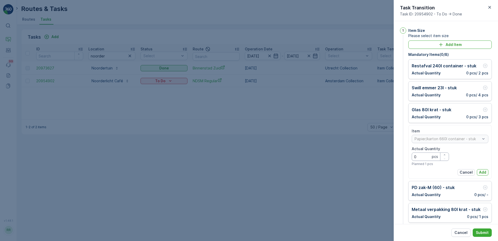
click at [420, 157] on Quantity "0" at bounding box center [430, 156] width 37 height 8
type Quantity "1"
click at [482, 171] on p "Add" at bounding box center [482, 172] width 7 height 5
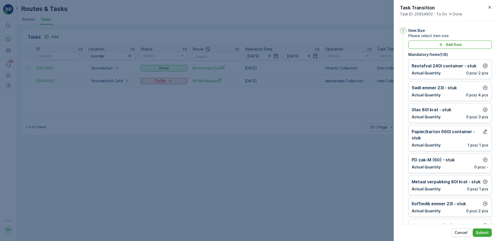
click at [485, 66] on icon "button" at bounding box center [485, 65] width 5 height 5
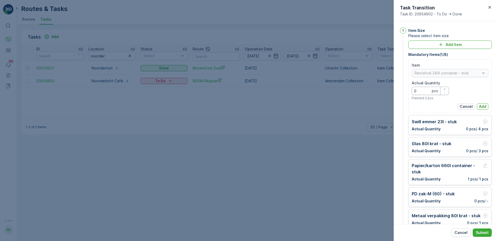
click at [423, 90] on Quantity "0" at bounding box center [430, 91] width 37 height 8
type Quantity "1"
click at [484, 105] on p "Add" at bounding box center [482, 106] width 7 height 5
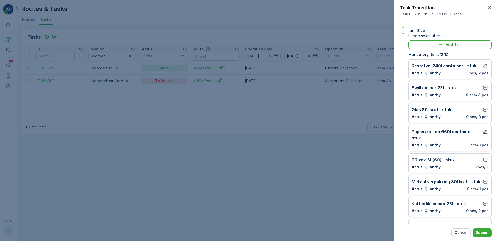
click at [484, 86] on icon "button" at bounding box center [485, 87] width 5 height 5
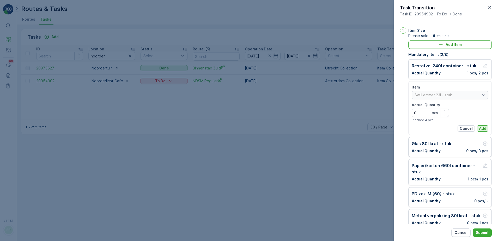
click at [482, 128] on p "Add" at bounding box center [482, 128] width 7 height 5
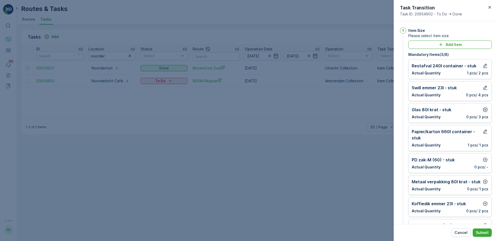
click at [483, 111] on icon "button" at bounding box center [485, 109] width 5 height 5
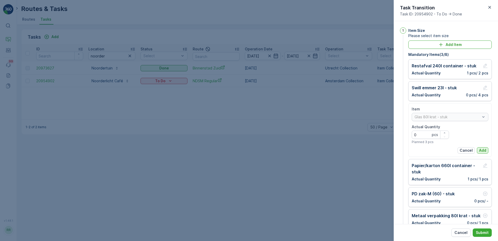
click at [481, 150] on p "Add" at bounding box center [482, 150] width 7 height 5
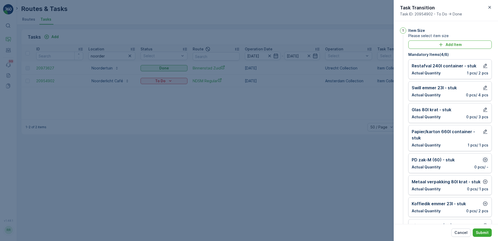
click at [484, 159] on icon "button" at bounding box center [485, 159] width 5 height 5
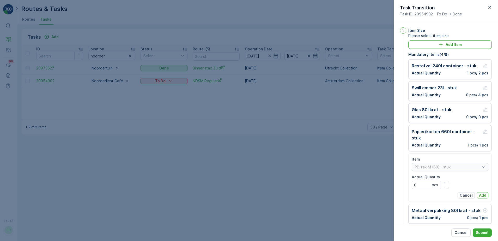
click at [480, 194] on p "Add" at bounding box center [482, 195] width 7 height 5
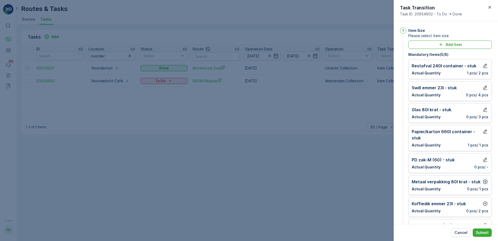
click at [485, 183] on icon "button" at bounding box center [486, 182] width 4 height 4
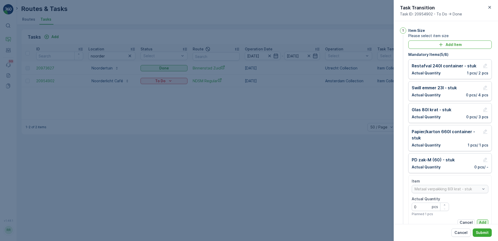
click at [481, 221] on p "Add" at bounding box center [482, 222] width 7 height 5
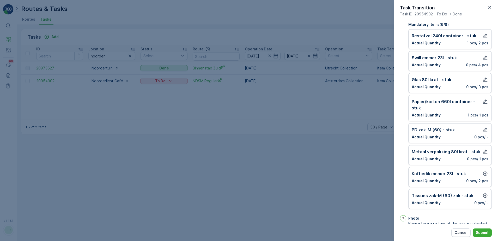
scroll to position [59, 0]
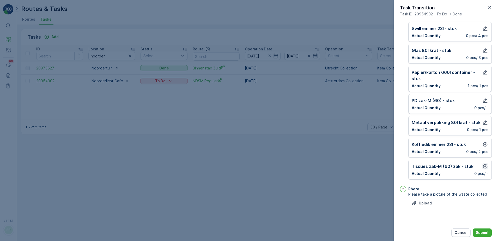
click at [483, 168] on icon "button" at bounding box center [485, 166] width 5 height 5
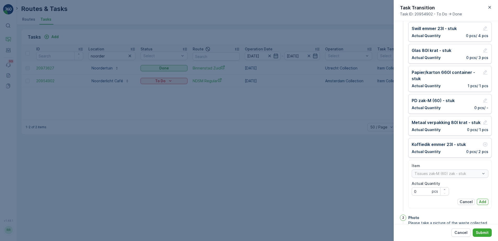
drag, startPoint x: 480, startPoint y: 202, endPoint x: 480, endPoint y: 193, distance: 8.6
click at [481, 202] on p "Add" at bounding box center [482, 201] width 7 height 5
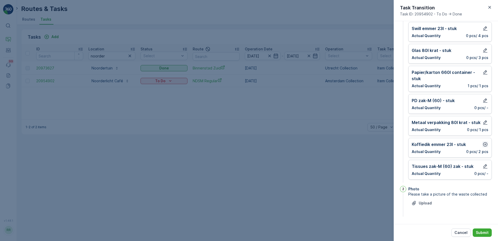
click at [485, 144] on icon "button" at bounding box center [485, 144] width 5 height 5
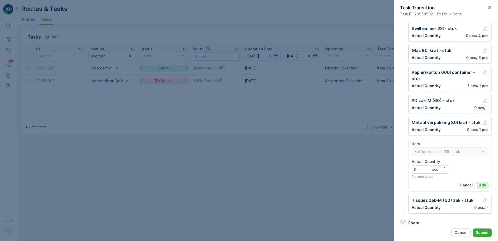
click at [480, 185] on p "Add" at bounding box center [482, 184] width 7 height 5
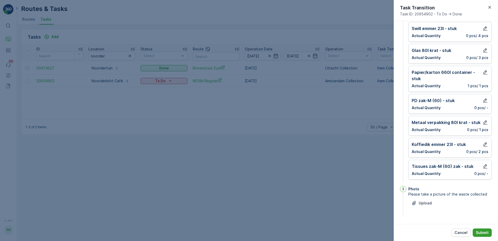
click at [483, 230] on p "Submit" at bounding box center [482, 232] width 13 height 5
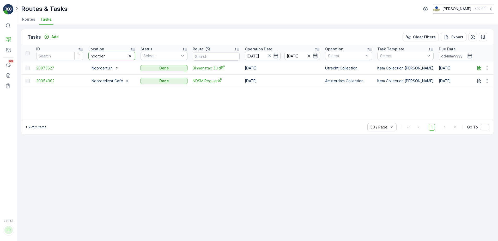
drag, startPoint x: 122, startPoint y: 56, endPoint x: 86, endPoint y: 56, distance: 36.0
click at [86, 56] on th "Location noorder" at bounding box center [112, 53] width 52 height 17
type input "edge"
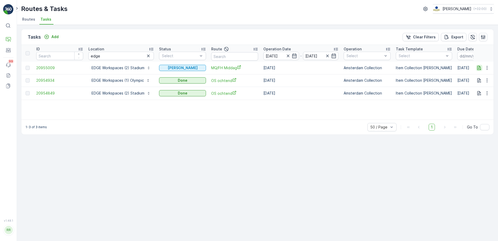
click at [477, 69] on icon "button" at bounding box center [479, 67] width 5 height 5
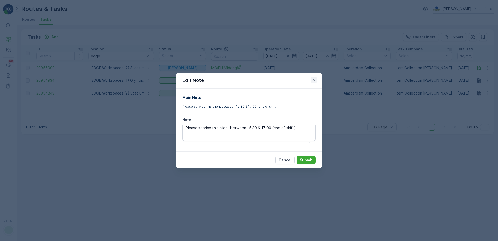
click at [314, 80] on icon "button" at bounding box center [314, 80] width 3 height 3
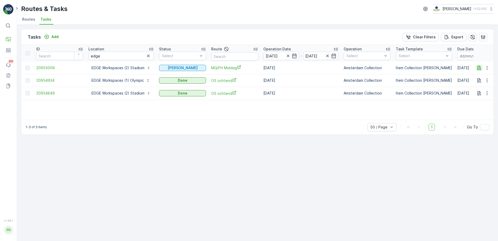
click at [479, 67] on icon "button" at bounding box center [479, 67] width 5 height 5
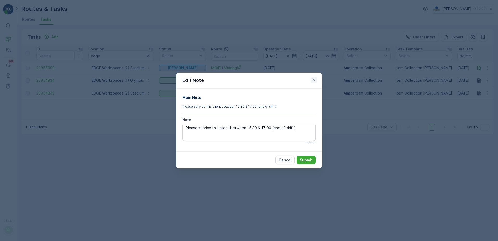
click at [314, 80] on icon "button" at bounding box center [314, 80] width 3 height 3
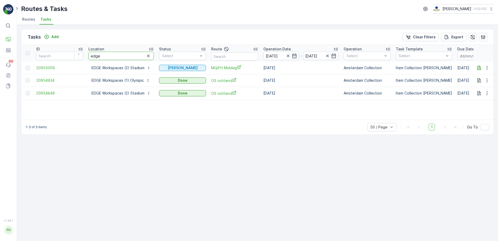
click at [77, 59] on tr "ID Location edge Status Select Route Operation Date 19.08.2025 - 19.08.2025 Ope…" at bounding box center [433, 53] width 824 height 17
type input "graaf"
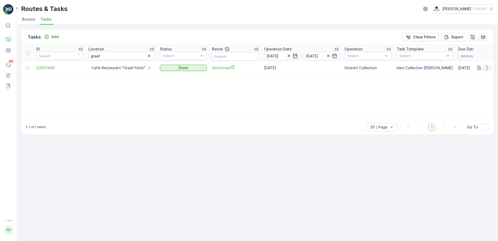
click at [490, 69] on button "button" at bounding box center [487, 68] width 9 height 6
click at [483, 74] on span "See More Details" at bounding box center [481, 75] width 30 height 5
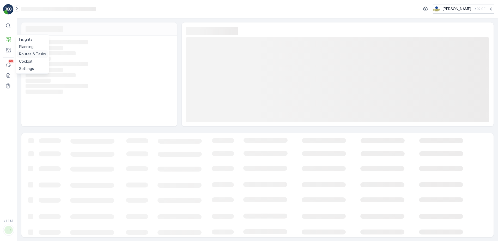
click at [30, 54] on p "Routes & Tasks" at bounding box center [32, 53] width 27 height 5
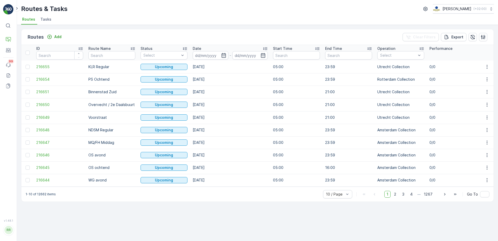
click at [46, 21] on span "Tasks" at bounding box center [45, 19] width 11 height 5
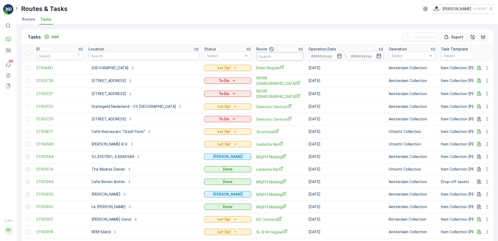
click at [260, 59] on input "text" at bounding box center [280, 56] width 47 height 8
click at [337, 56] on icon "button" at bounding box center [339, 55] width 5 height 5
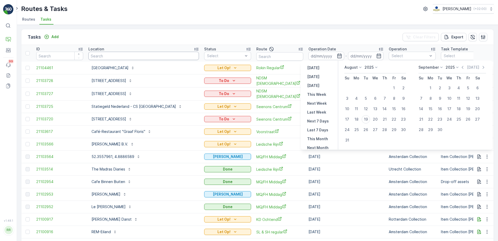
click at [153, 56] on input "text" at bounding box center [143, 56] width 111 height 8
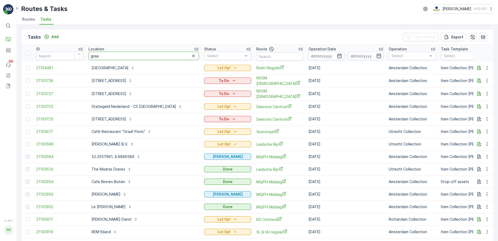
type input "graaf"
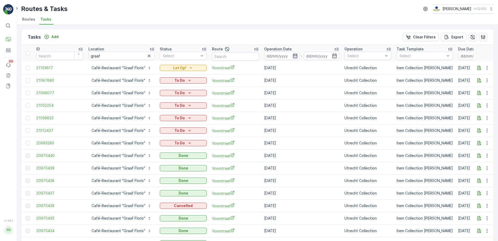
click at [294, 57] on icon "button" at bounding box center [295, 55] width 5 height 5
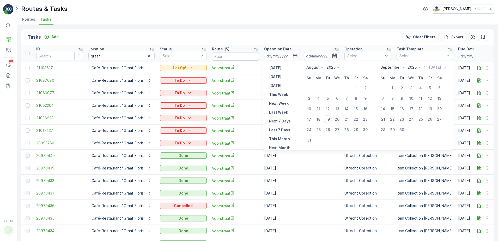
click at [339, 120] on div "20" at bounding box center [337, 119] width 8 height 8
type input "20.08.2025"
click at [339, 120] on div "20" at bounding box center [337, 119] width 8 height 8
type input "20.08.2025"
click at [339, 120] on div "20" at bounding box center [337, 119] width 8 height 8
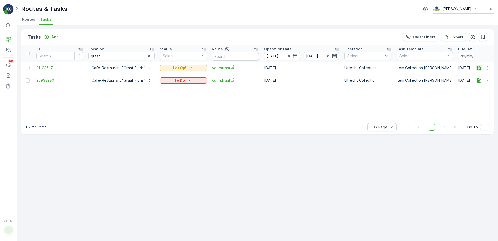
click at [480, 69] on icon "button" at bounding box center [479, 67] width 5 height 5
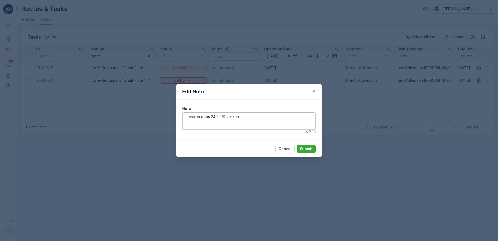
click at [272, 117] on textarea "Leveren doos 240L PD zakken" at bounding box center [249, 120] width 134 height 17
click at [200, 117] on textarea "Leveren doos 240L PD zakken" at bounding box center [249, 120] width 134 height 17
type textarea "Leveren 240L papier! Doos 240L PD zakken"
click at [308, 149] on p "Submit" at bounding box center [306, 148] width 13 height 5
